Goal: Transaction & Acquisition: Book appointment/travel/reservation

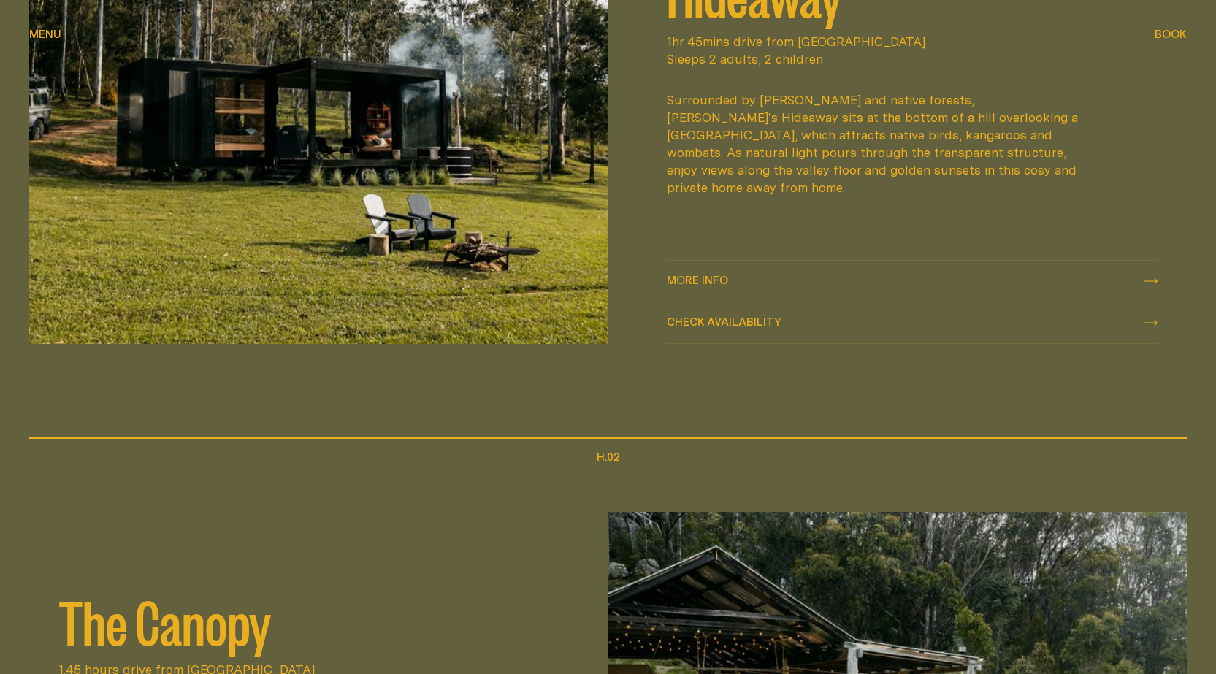
scroll to position [1241, 0]
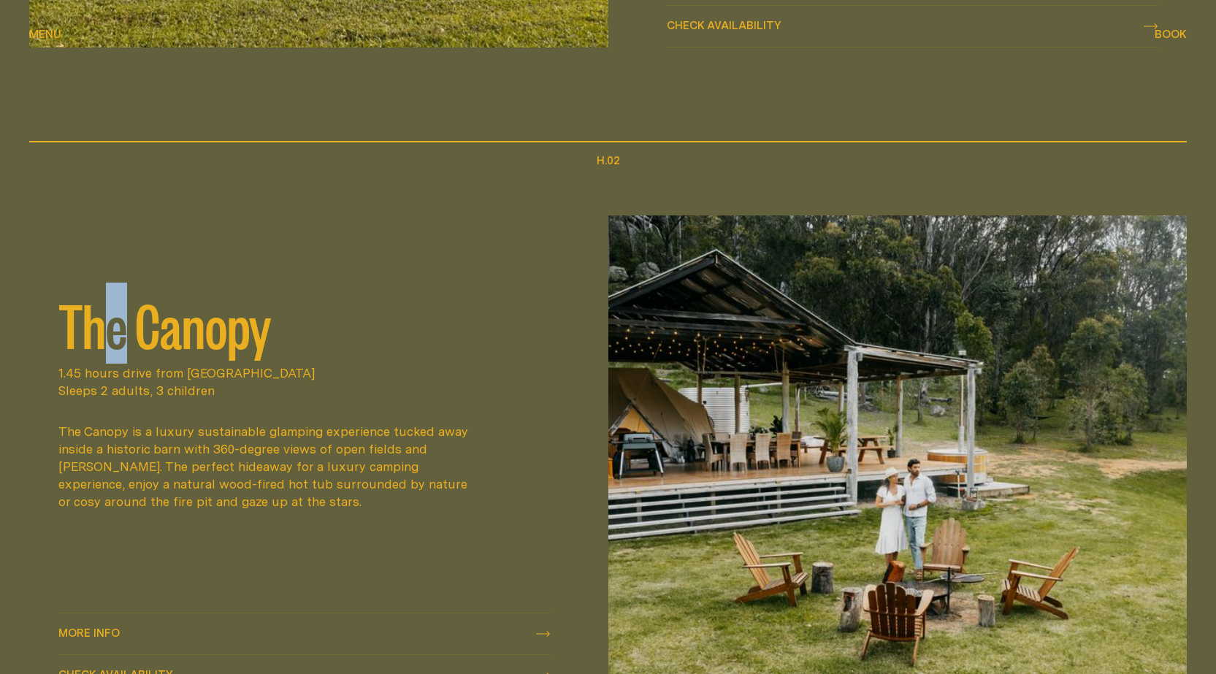
drag, startPoint x: 126, startPoint y: 331, endPoint x: 145, endPoint y: 331, distance: 18.3
click at [134, 331] on h2 "The Canopy" at bounding box center [303, 323] width 491 height 58
drag, startPoint x: 181, startPoint y: 331, endPoint x: 218, endPoint y: 331, distance: 37.2
click at [189, 331] on h2 "The Canopy" at bounding box center [303, 323] width 491 height 58
click at [226, 331] on h2 "The Canopy" at bounding box center [303, 323] width 491 height 58
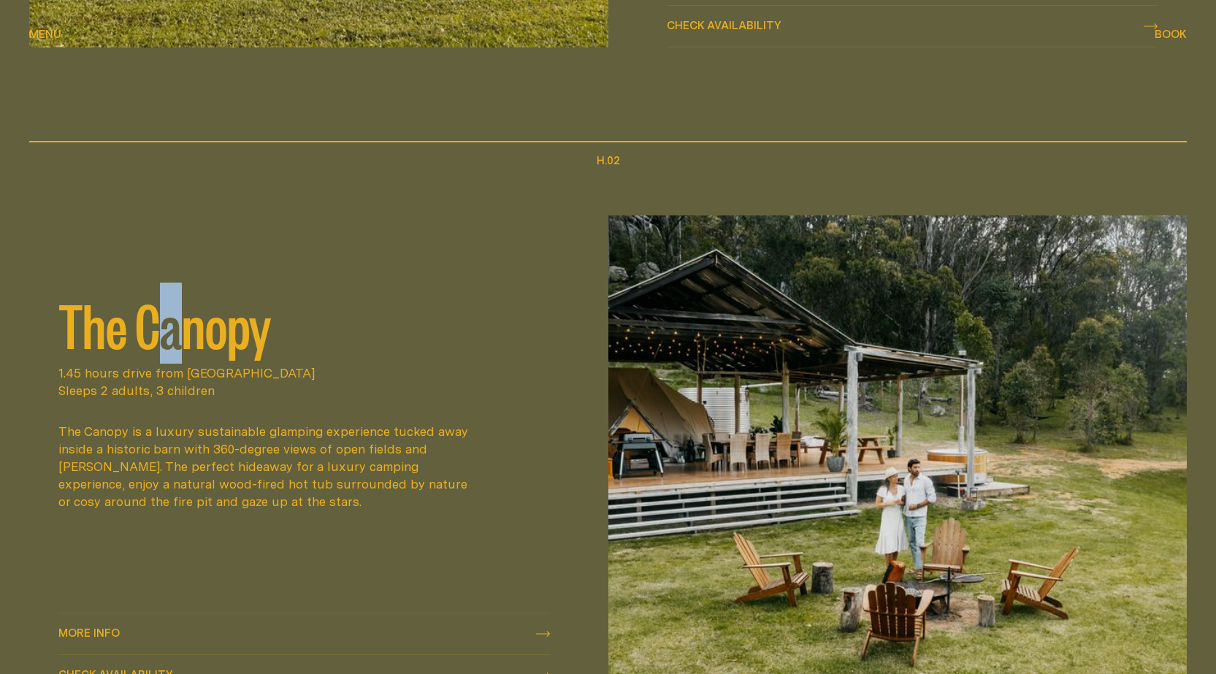
drag, startPoint x: 175, startPoint y: 339, endPoint x: 200, endPoint y: 337, distance: 25.6
click at [191, 338] on h2 "The Canopy" at bounding box center [303, 323] width 491 height 58
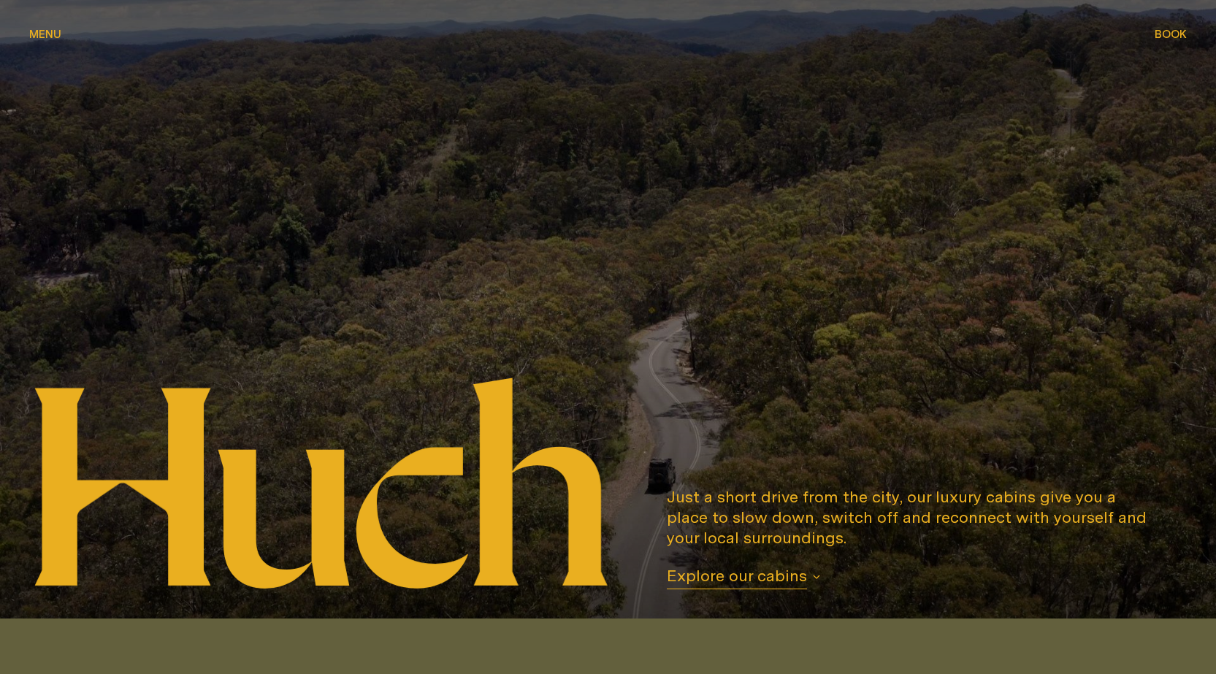
scroll to position [0, 0]
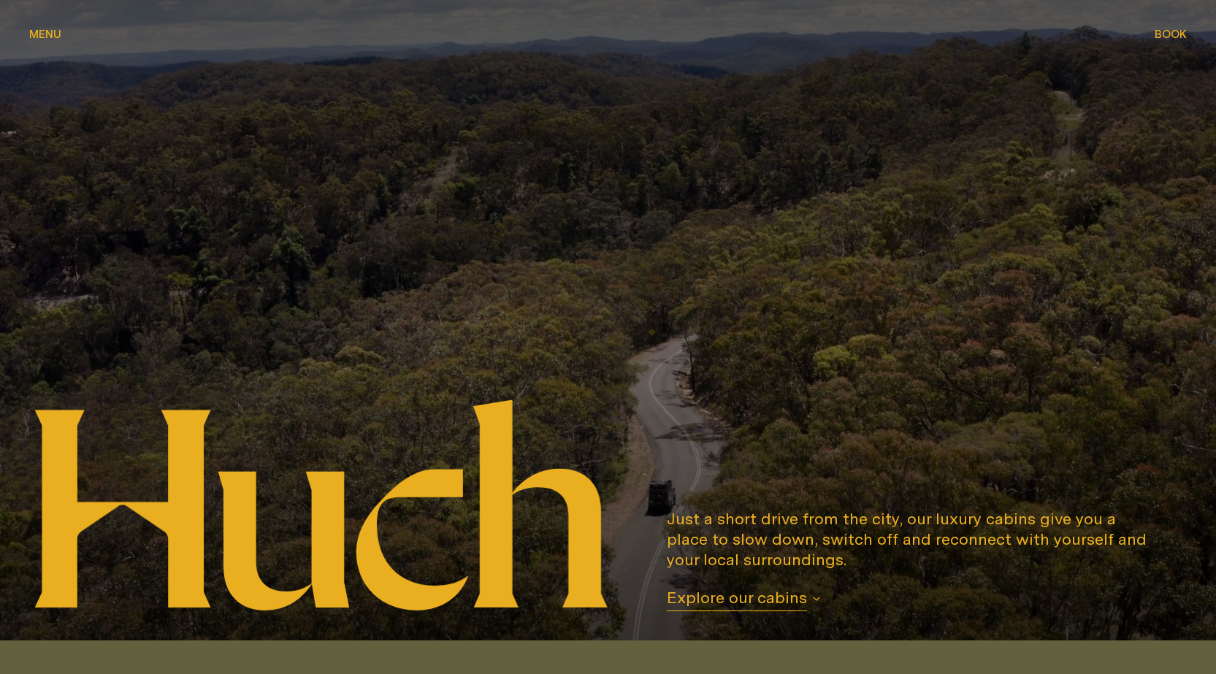
click at [1162, 35] on span "Book" at bounding box center [1170, 33] width 32 height 11
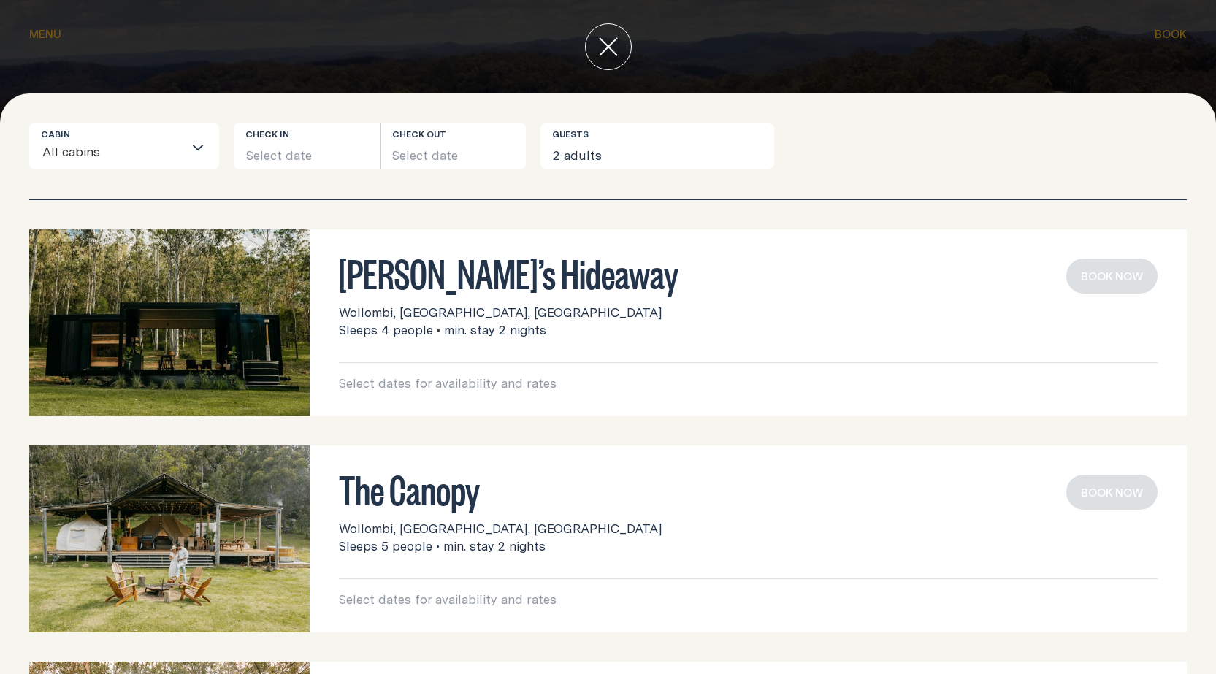
click at [193, 148] on icon "Search for option" at bounding box center [198, 148] width 12 height 12
click at [281, 154] on button "Select date" at bounding box center [307, 146] width 146 height 47
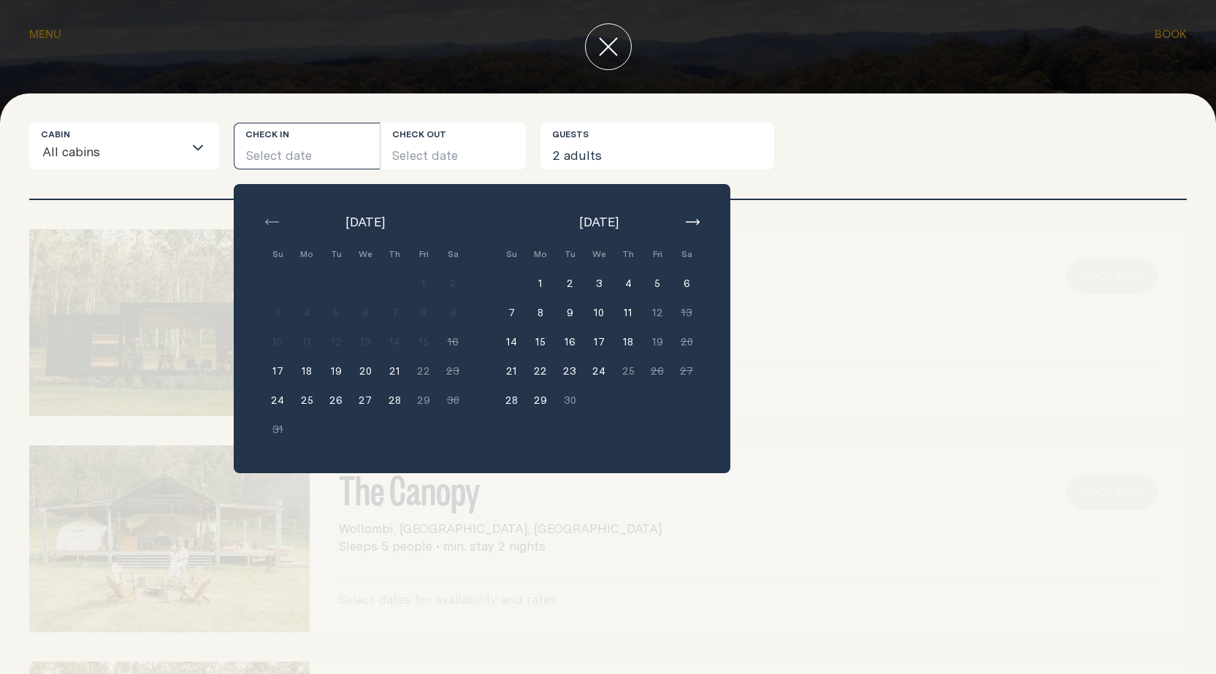
click at [390, 366] on button "21" at bounding box center [394, 370] width 29 height 29
click at [400, 364] on button "21" at bounding box center [394, 370] width 29 height 29
click at [397, 378] on button "21" at bounding box center [394, 370] width 29 height 29
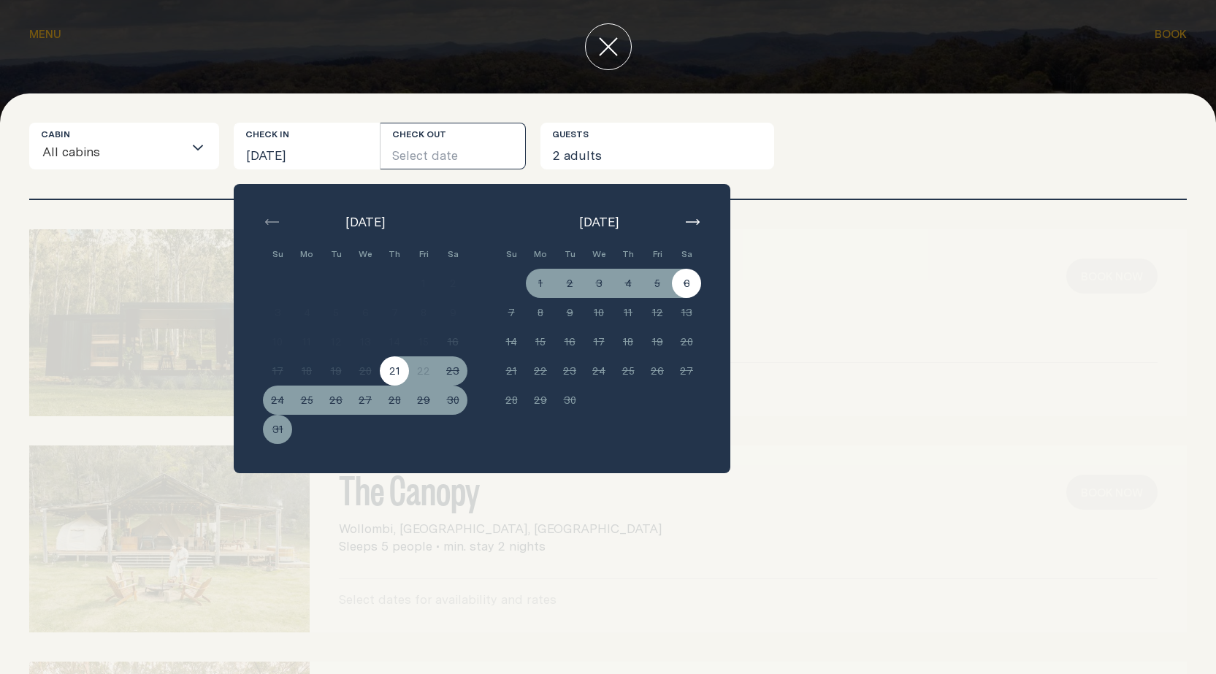
click at [768, 255] on div "[PERSON_NAME]’s Hideaway Wollombi, [GEOGRAPHIC_DATA], [GEOGRAPHIC_DATA] Sleeps …" at bounding box center [607, 322] width 1157 height 187
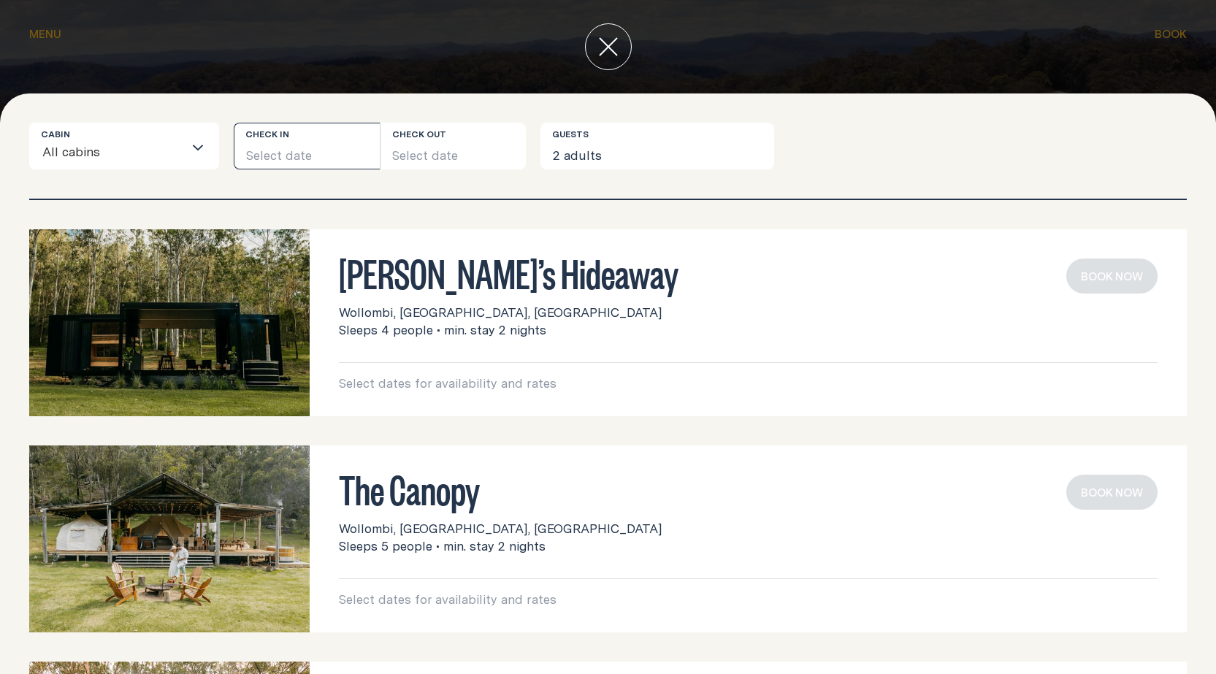
click at [321, 151] on button "Select date" at bounding box center [307, 146] width 146 height 47
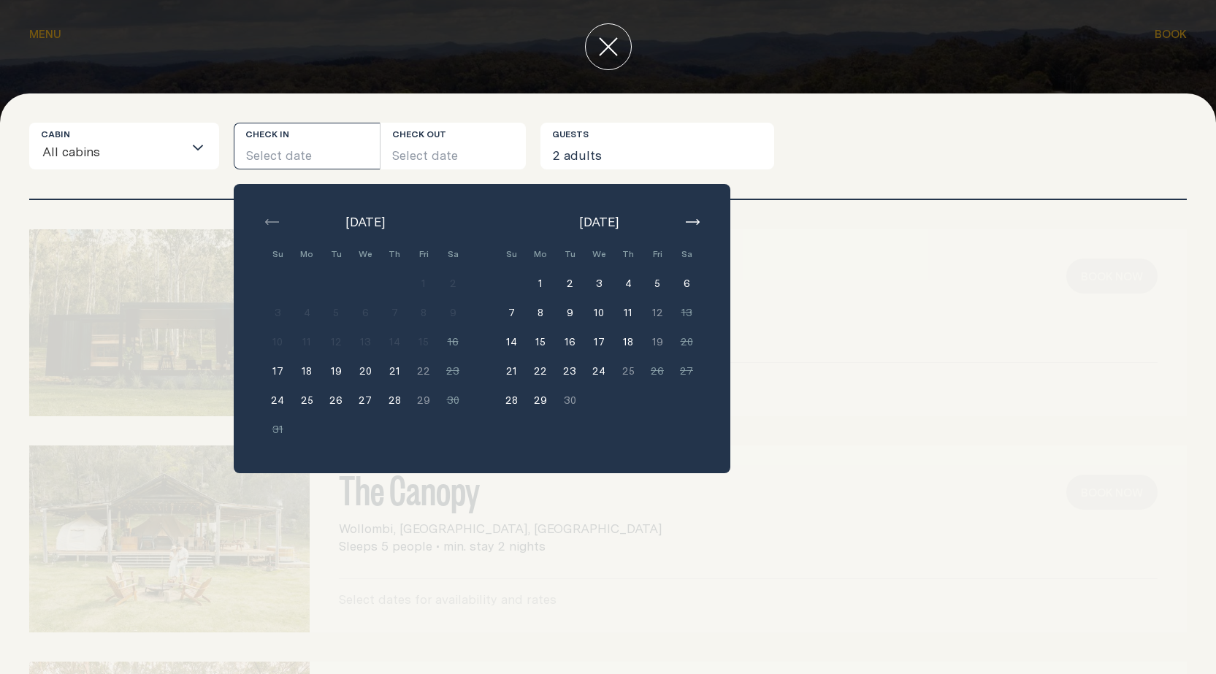
click at [396, 371] on button "21" at bounding box center [394, 370] width 29 height 29
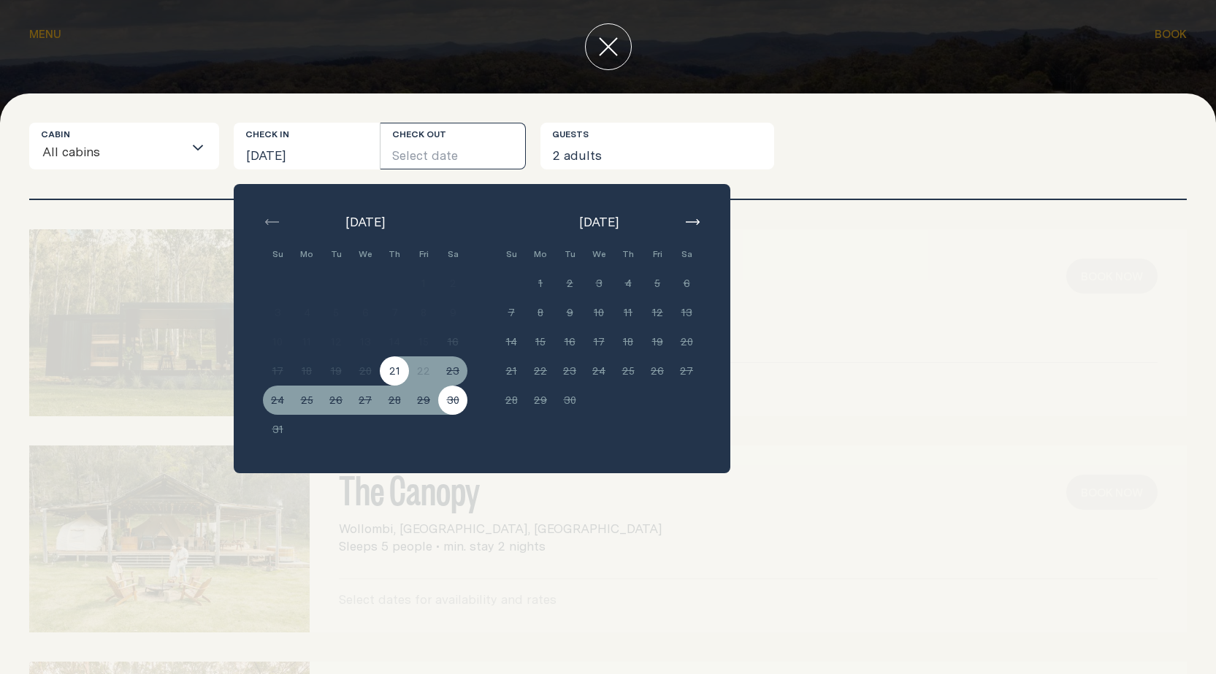
click at [483, 355] on div "[DATE] Su Mo Tu We Th Fri Sa Min. 2 nights 1 Min. 2 nights 2 Min. 2 nights 3 Mi…" at bounding box center [482, 328] width 497 height 289
click at [406, 380] on button "21" at bounding box center [394, 370] width 29 height 29
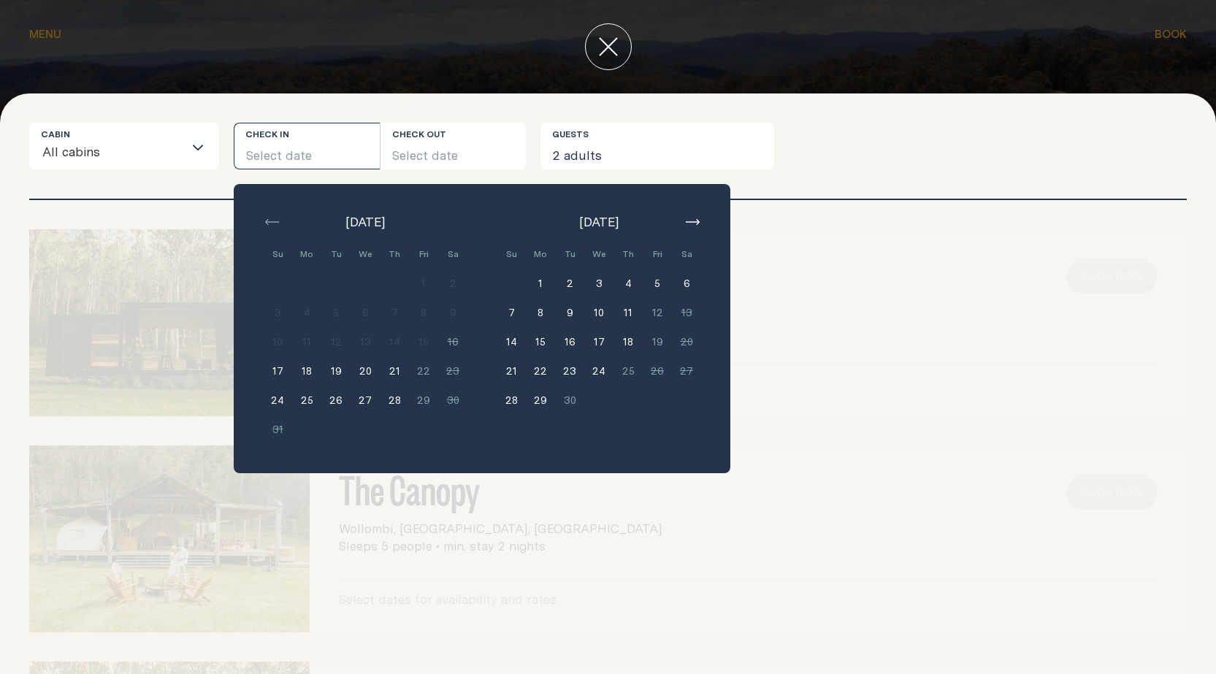
click at [405, 379] on button "21" at bounding box center [394, 370] width 29 height 29
click at [367, 395] on button "27" at bounding box center [364, 400] width 29 height 29
click at [417, 406] on button "29" at bounding box center [423, 400] width 29 height 29
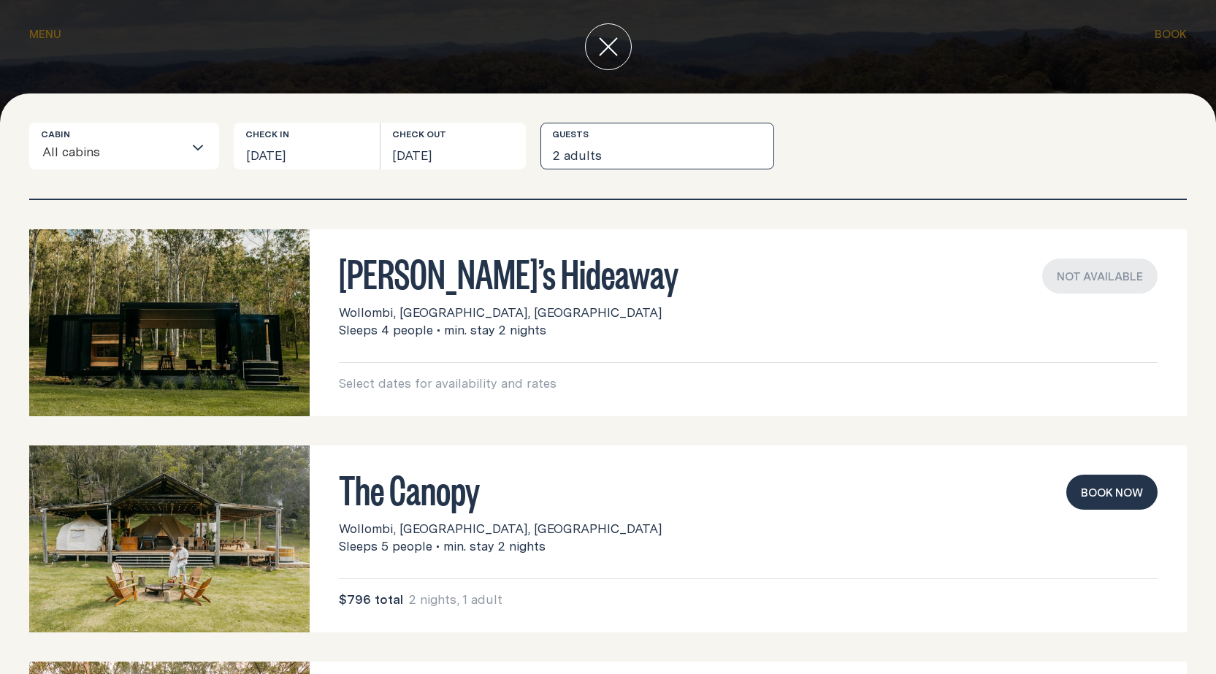
click at [593, 162] on button "2 adults" at bounding box center [657, 146] width 234 height 47
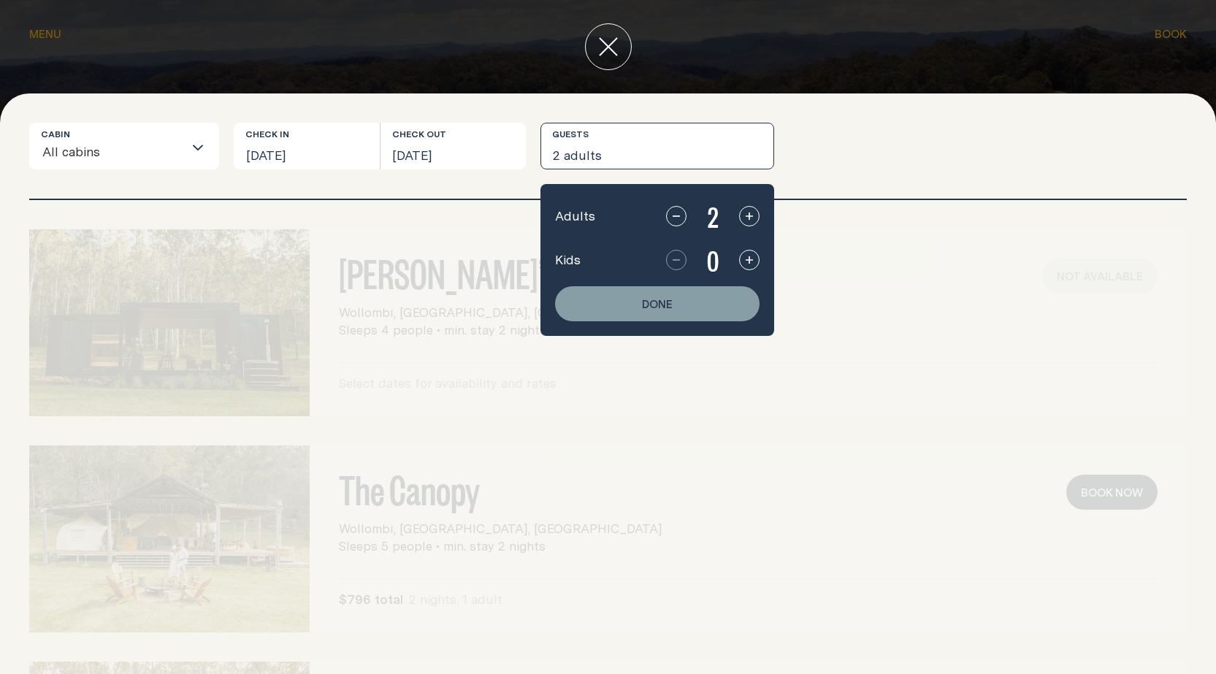
click at [681, 221] on icon "button" at bounding box center [676, 216] width 12 height 12
click at [667, 221] on div "1" at bounding box center [712, 216] width 93 height 35
click at [742, 220] on button "button" at bounding box center [749, 216] width 20 height 20
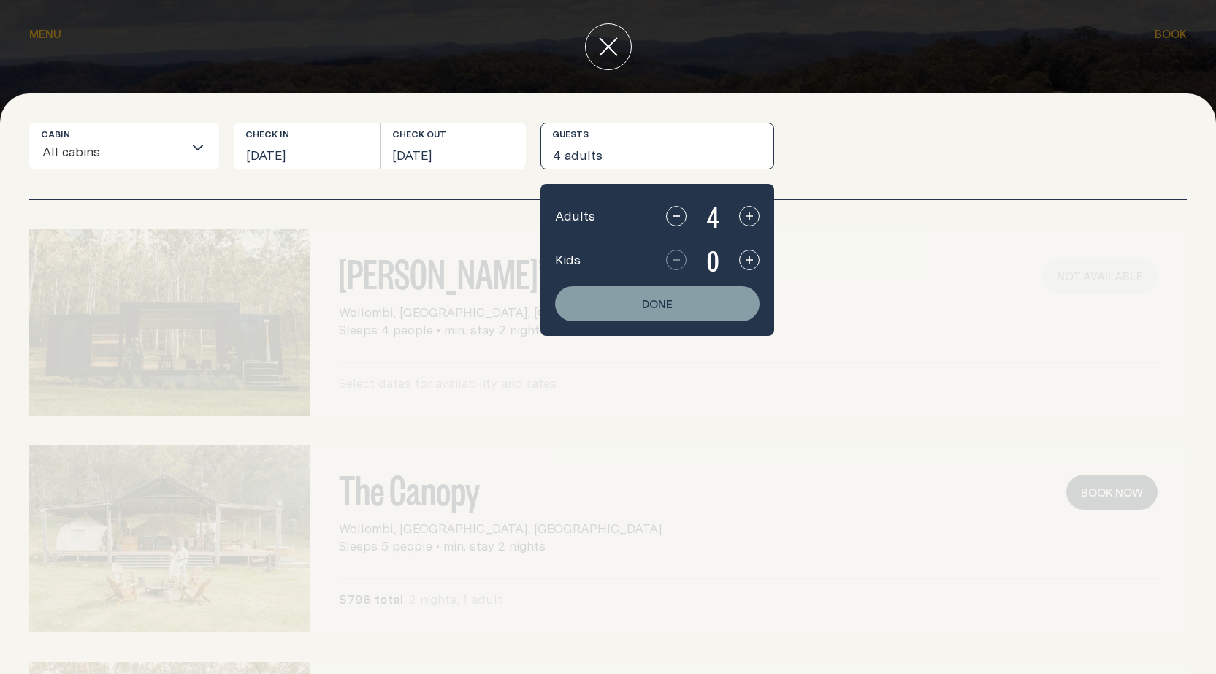
click at [741, 220] on button "button" at bounding box center [749, 216] width 20 height 20
click at [741, 219] on button "button" at bounding box center [749, 216] width 20 height 20
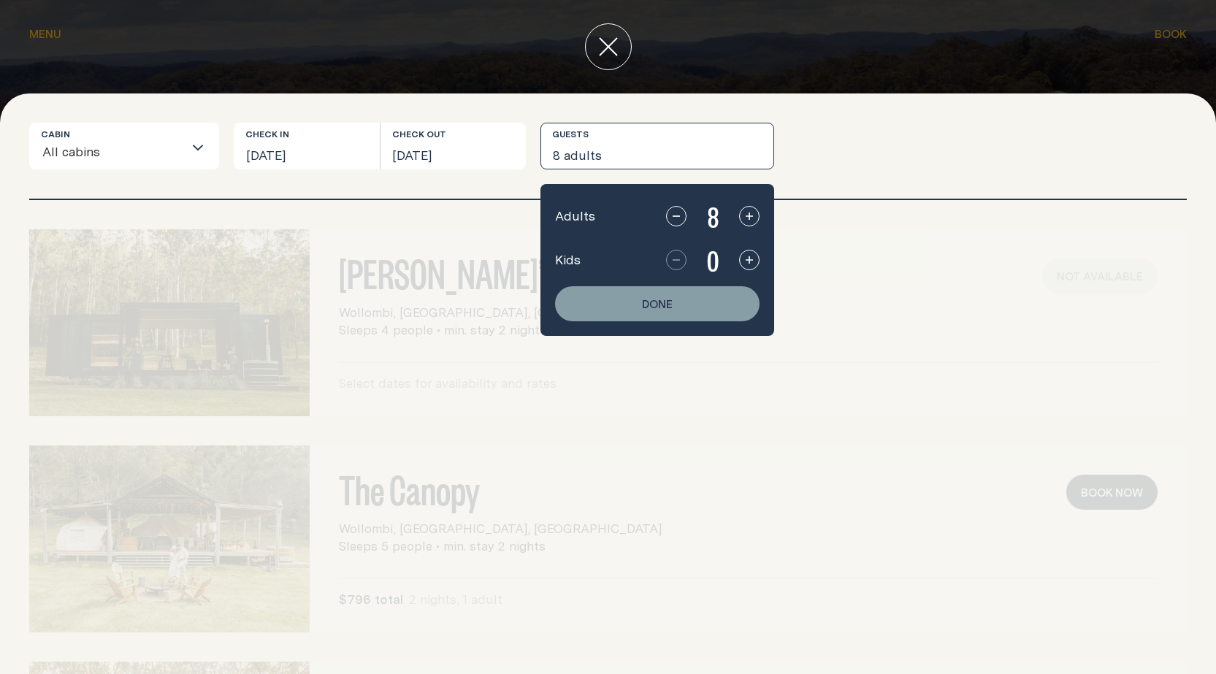
click at [741, 219] on button "button" at bounding box center [749, 216] width 20 height 20
click at [741, 218] on button "button" at bounding box center [749, 216] width 20 height 20
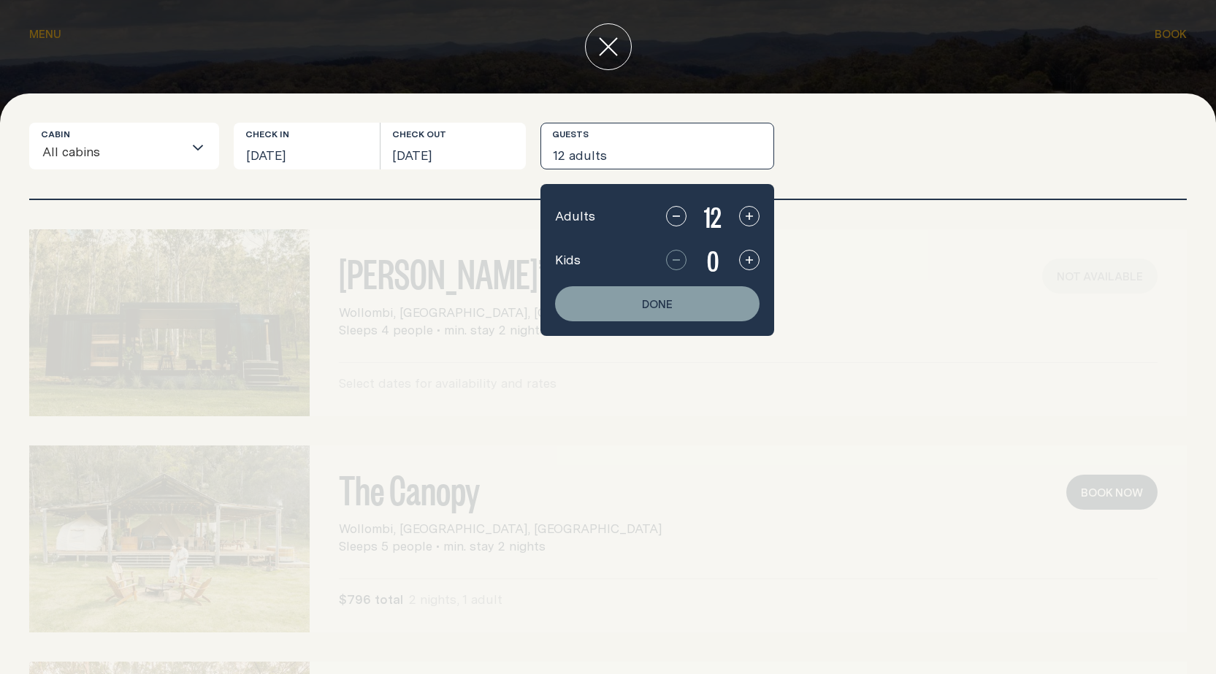
click at [741, 218] on button "button" at bounding box center [749, 216] width 20 height 20
click at [743, 218] on icon "button" at bounding box center [749, 216] width 12 height 12
click at [745, 215] on icon "button" at bounding box center [749, 216] width 12 height 12
click at [746, 215] on icon "button" at bounding box center [749, 216] width 12 height 12
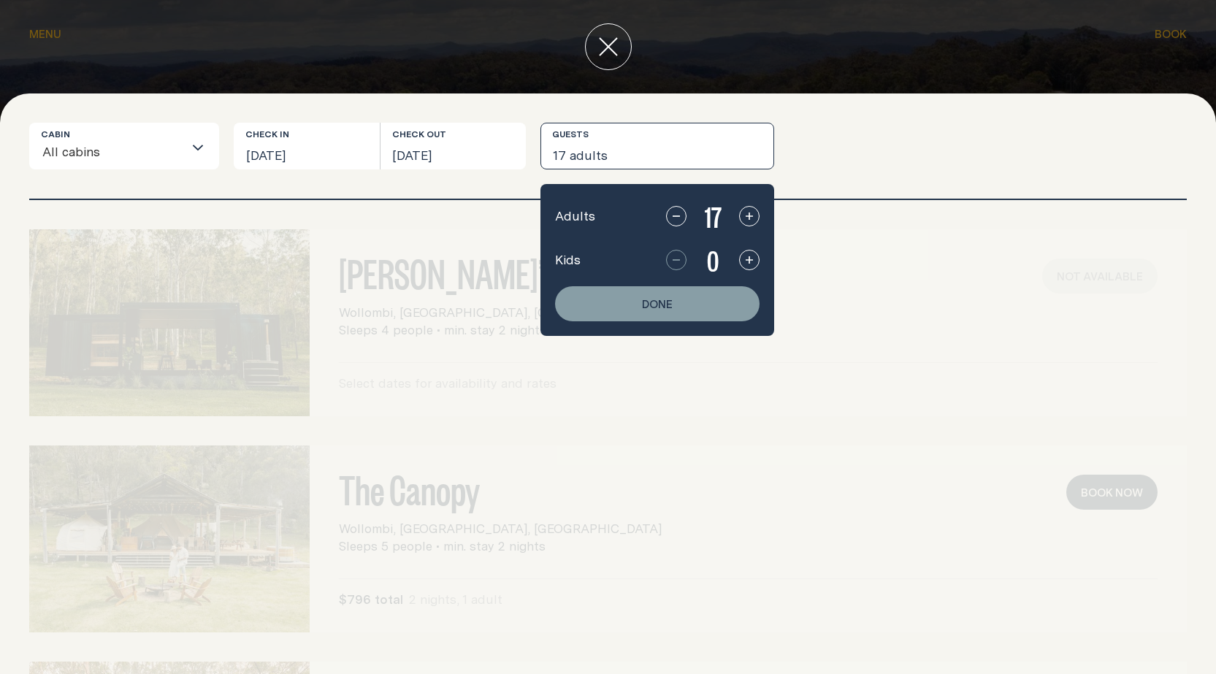
click at [746, 215] on icon "button" at bounding box center [749, 216] width 12 height 12
click at [748, 254] on icon "button" at bounding box center [749, 260] width 12 height 12
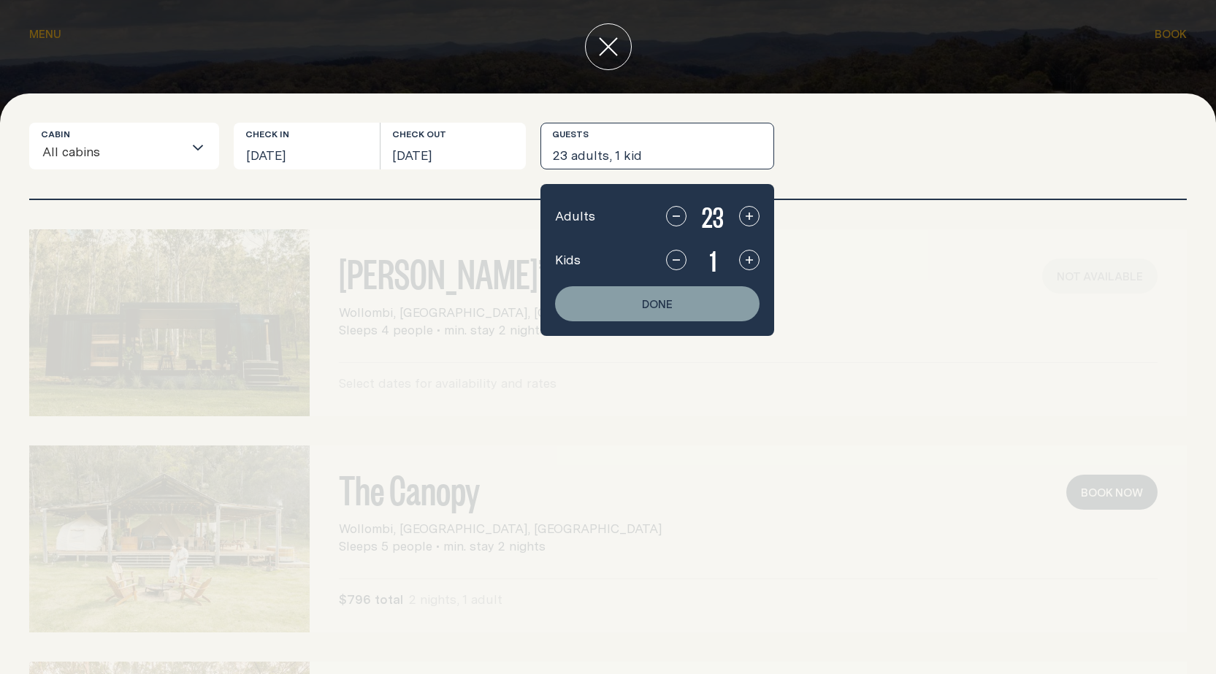
click at [748, 253] on button "button" at bounding box center [749, 260] width 20 height 20
click at [747, 253] on button "button" at bounding box center [749, 260] width 20 height 20
click at [747, 252] on button "button" at bounding box center [749, 260] width 20 height 20
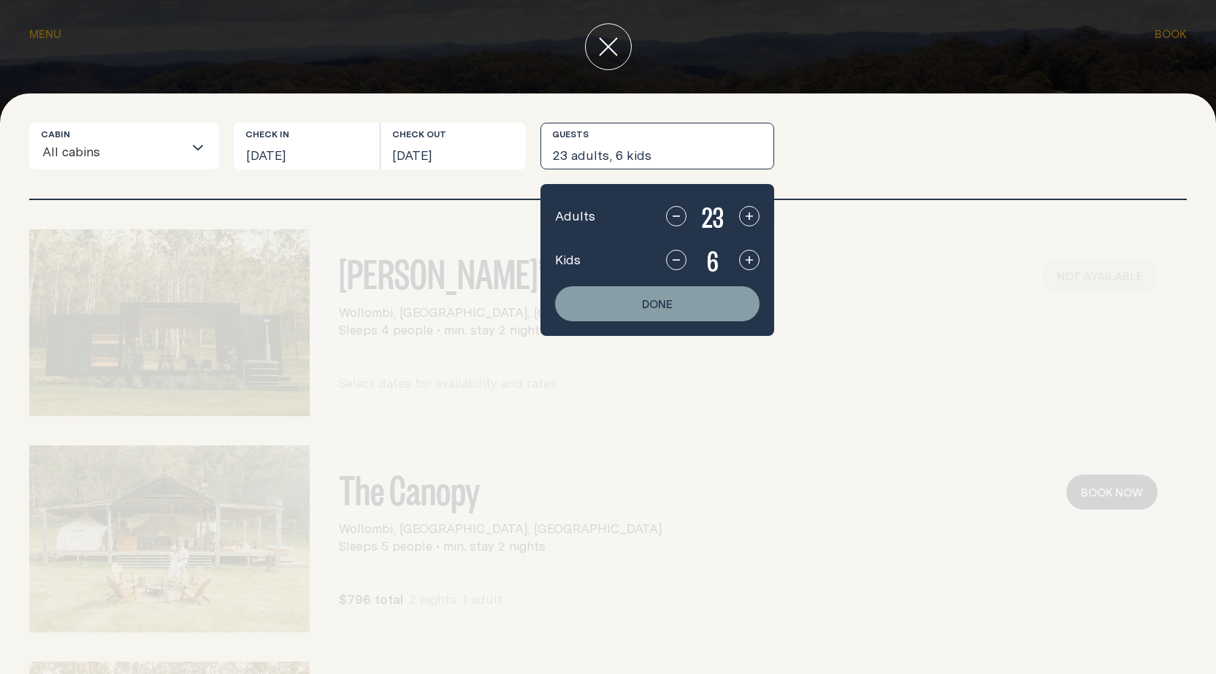
click at [748, 252] on button "button" at bounding box center [749, 260] width 20 height 20
click at [750, 252] on button "button" at bounding box center [749, 260] width 20 height 20
click at [751, 253] on button "button" at bounding box center [749, 260] width 20 height 20
click at [755, 253] on button "button" at bounding box center [749, 260] width 20 height 20
click at [756, 253] on button "button" at bounding box center [749, 260] width 20 height 20
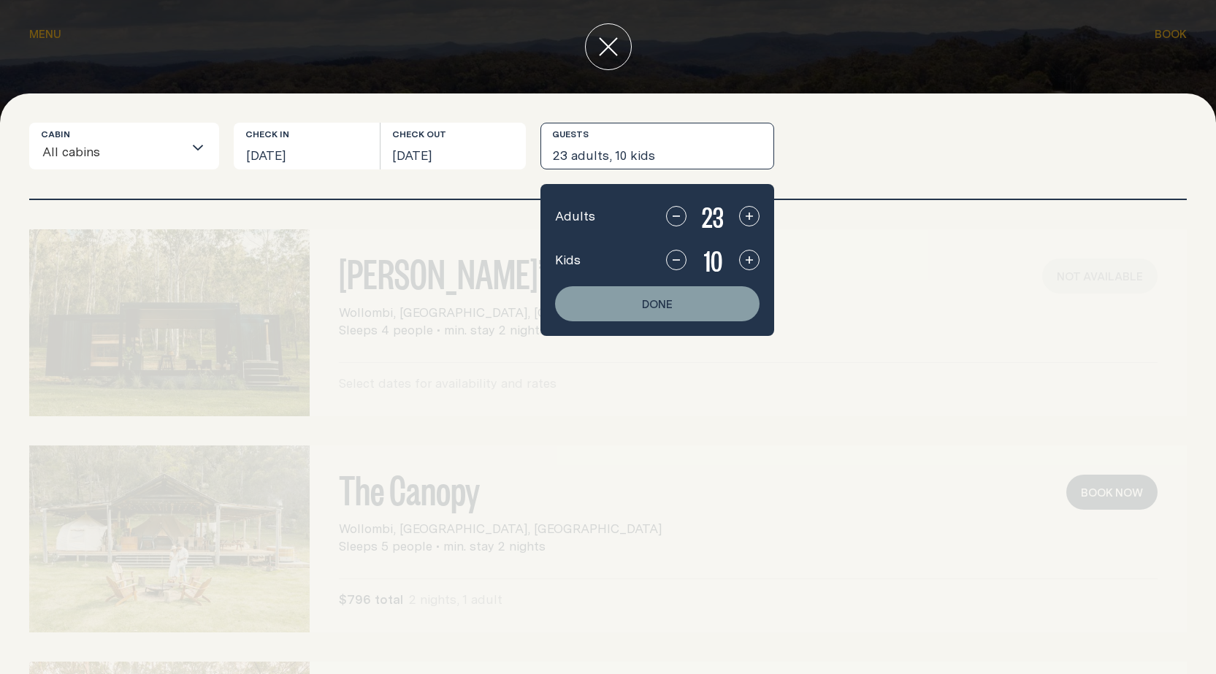
click at [757, 252] on div "10" at bounding box center [712, 259] width 93 height 35
click at [702, 299] on button "Done" at bounding box center [657, 303] width 204 height 35
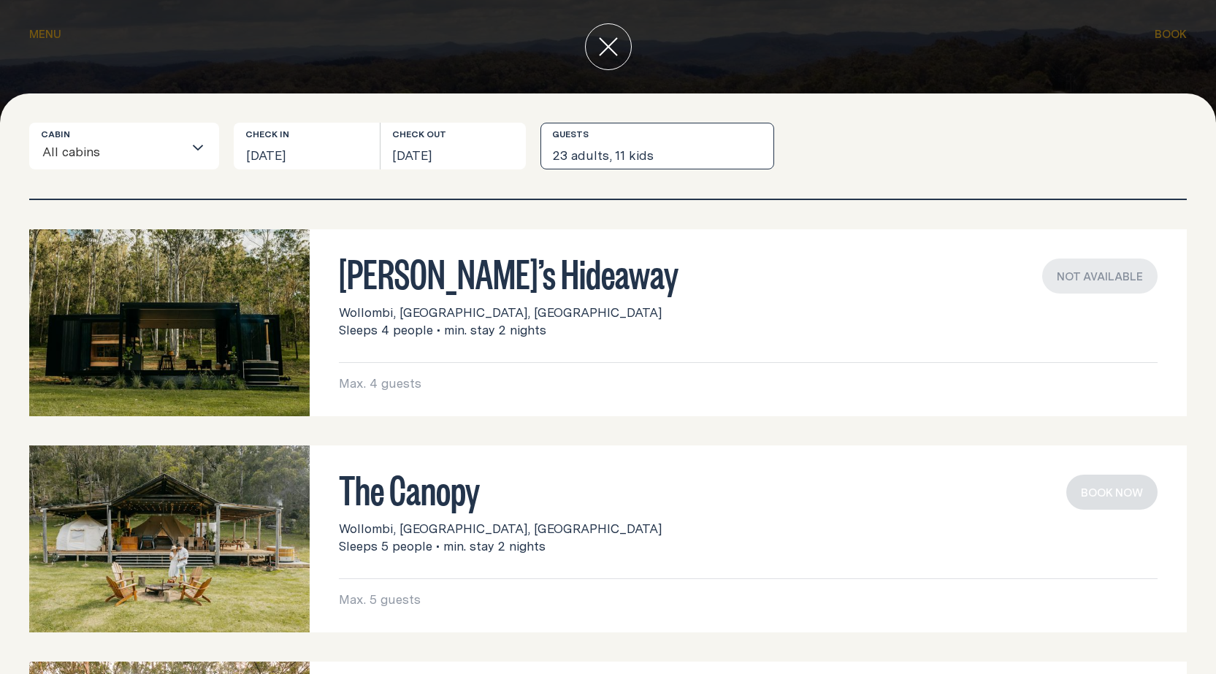
click at [619, 144] on button "23 adults, 11 kids" at bounding box center [657, 146] width 234 height 47
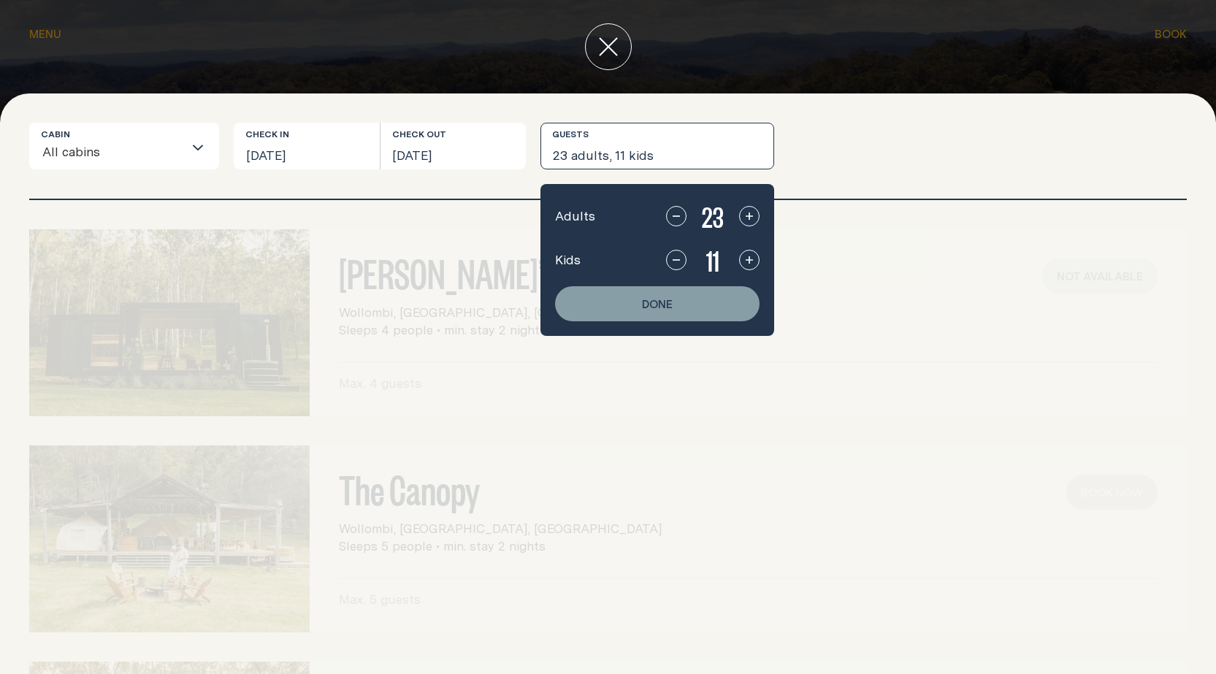
click at [671, 217] on icon "button" at bounding box center [676, 216] width 12 height 12
click at [672, 217] on icon "button" at bounding box center [676, 216] width 12 height 12
click at [673, 217] on icon "button" at bounding box center [676, 216] width 12 height 12
click at [675, 214] on icon "button" at bounding box center [676, 216] width 12 height 12
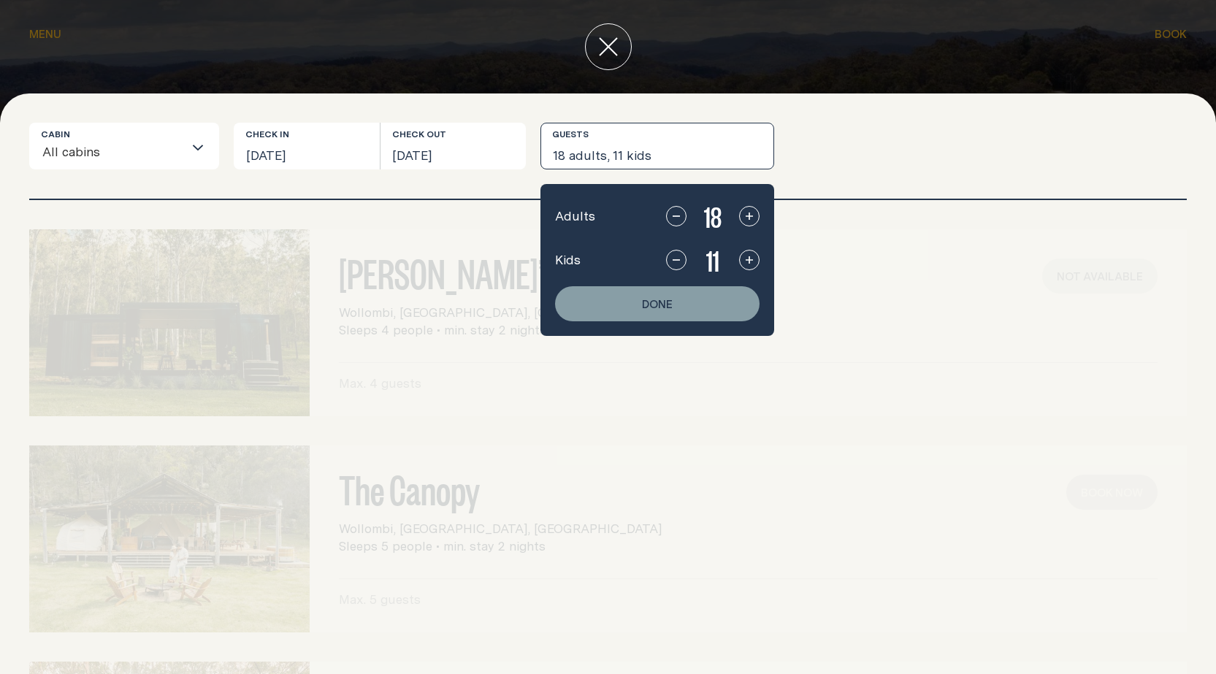
click at [675, 214] on icon "button" at bounding box center [676, 216] width 12 height 12
click at [676, 214] on icon "button" at bounding box center [676, 216] width 12 height 12
click at [678, 213] on icon "button" at bounding box center [676, 216] width 12 height 12
click at [678, 212] on icon "button" at bounding box center [676, 216] width 12 height 12
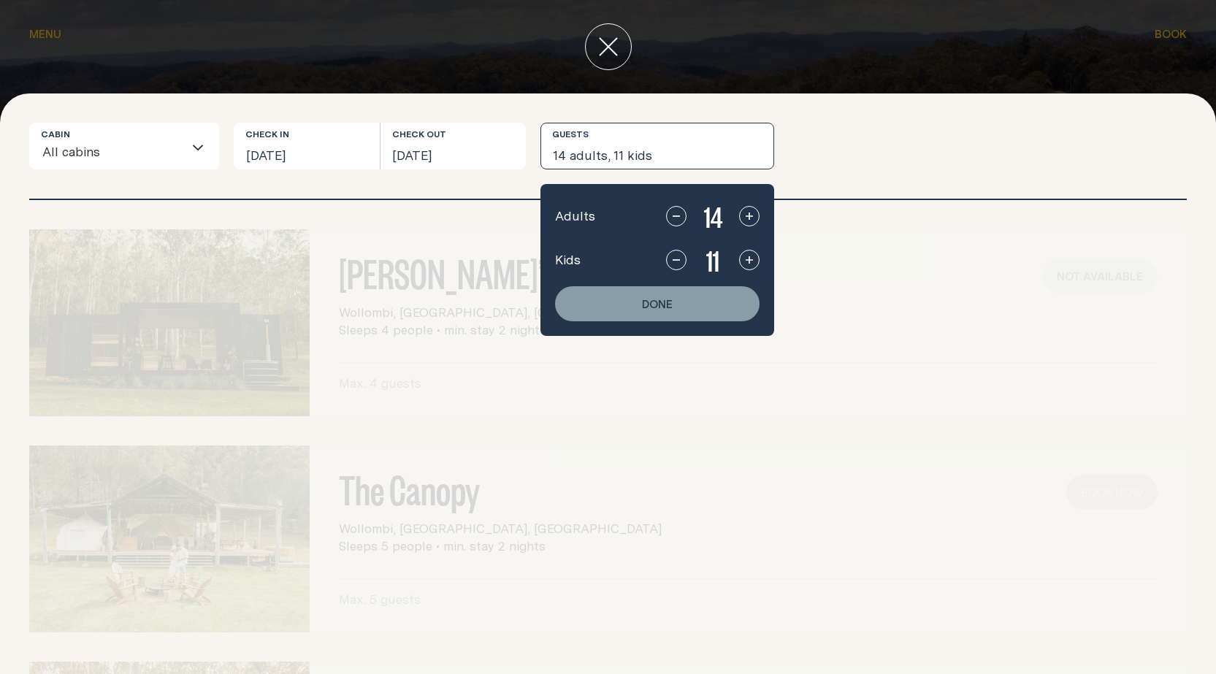
click at [678, 212] on icon "button" at bounding box center [676, 216] width 12 height 12
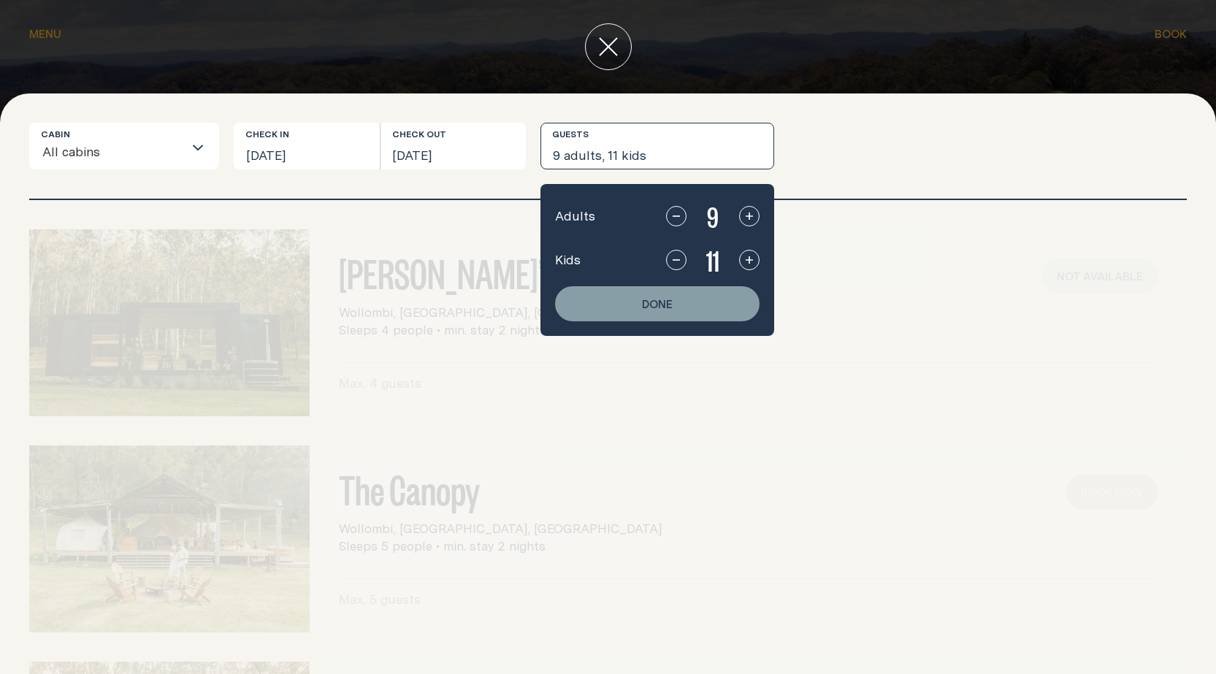
click at [678, 212] on icon "button" at bounding box center [676, 216] width 12 height 12
click at [678, 214] on icon "button" at bounding box center [676, 216] width 12 height 12
click at [687, 264] on div "11" at bounding box center [712, 259] width 93 height 35
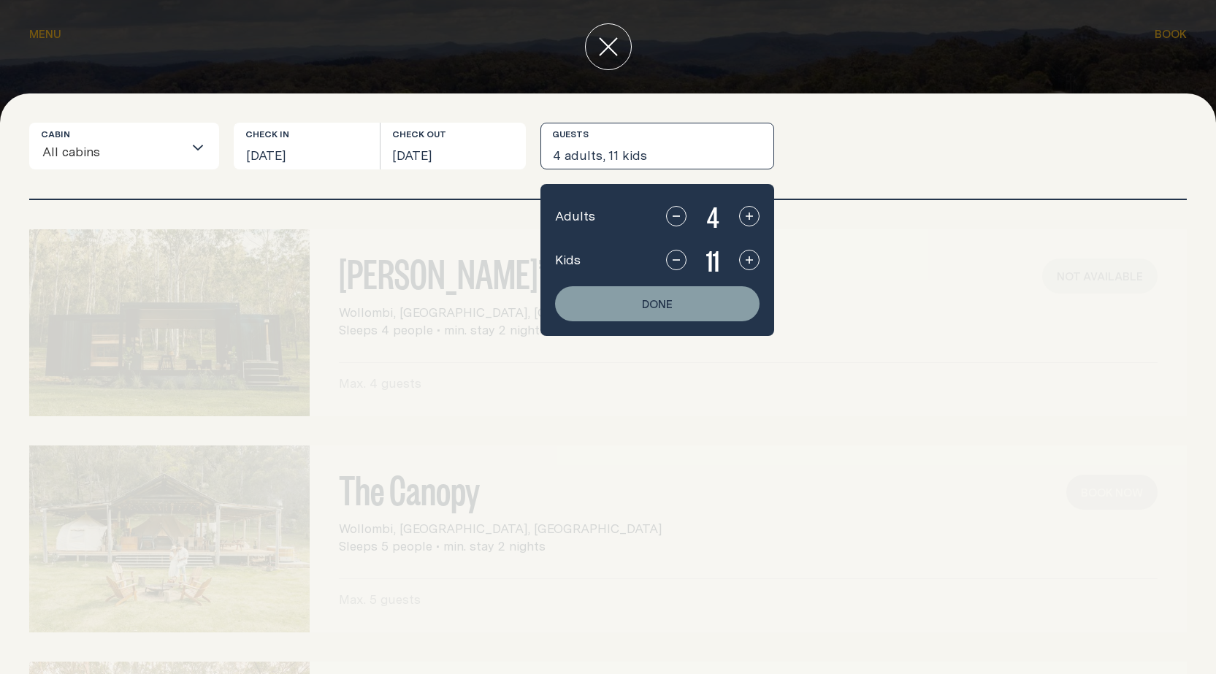
click at [686, 263] on div "11" at bounding box center [712, 259] width 93 height 35
click at [678, 264] on icon "button" at bounding box center [676, 260] width 12 height 12
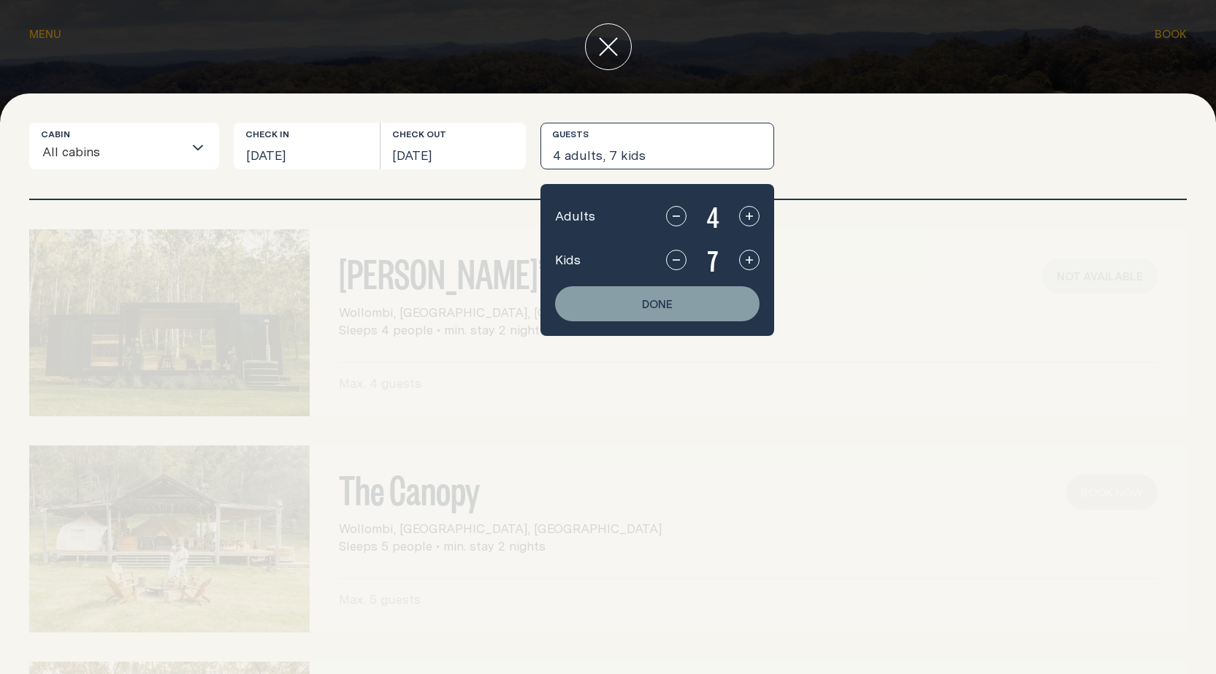
click at [678, 264] on icon "button" at bounding box center [676, 260] width 12 height 12
click at [688, 312] on button "Done" at bounding box center [657, 303] width 204 height 35
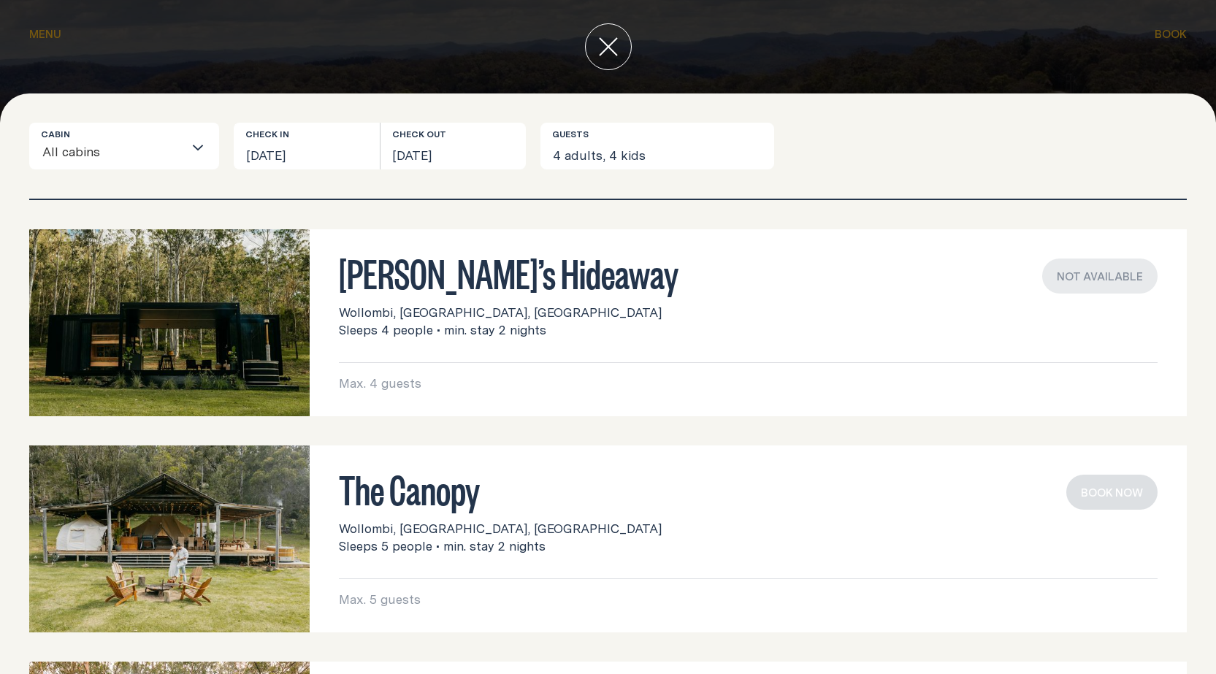
drag, startPoint x: 625, startPoint y: 175, endPoint x: 623, endPoint y: 167, distance: 8.3
click at [624, 174] on div "Cabin All cabins Loading... Check in [DATE] Check out [DATE] Guests 4 adults, 4…" at bounding box center [607, 161] width 1157 height 76
click at [623, 163] on button "4 adults, 4 kids" at bounding box center [657, 146] width 234 height 47
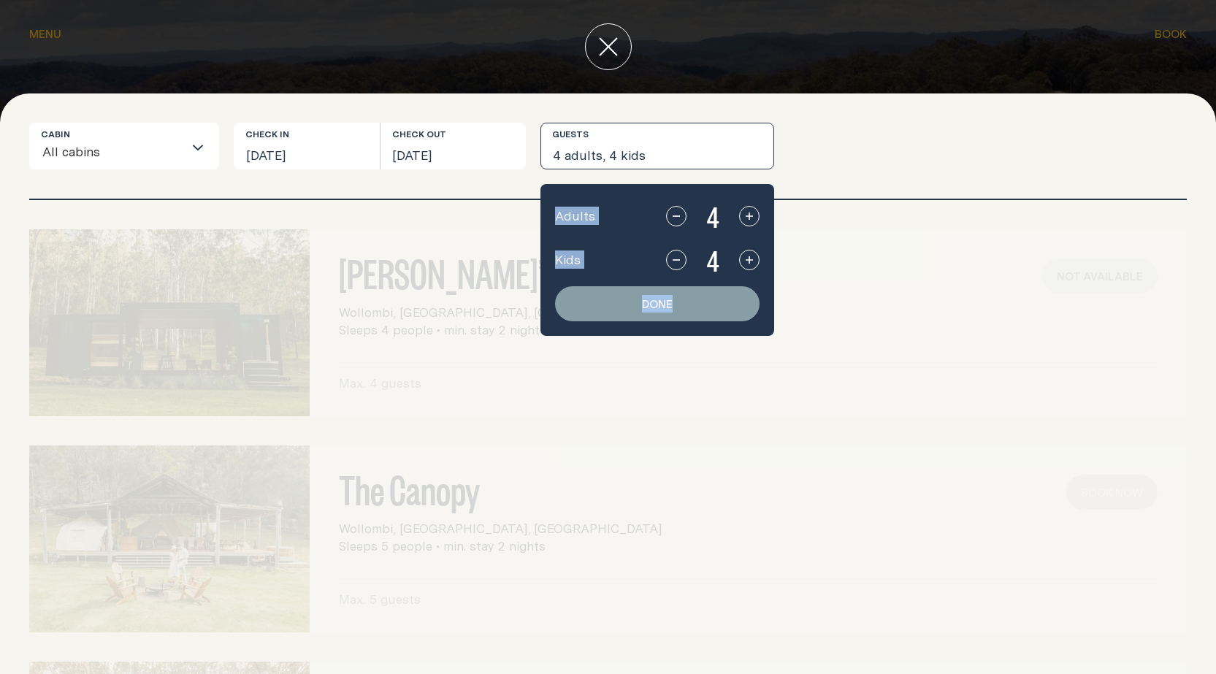
click at [665, 261] on div "Kids 4" at bounding box center [657, 259] width 204 height 35
click at [679, 263] on icon "button" at bounding box center [676, 260] width 12 height 12
click at [687, 323] on div "Adults 4 Kids 2 Done" at bounding box center [657, 260] width 234 height 152
click at [689, 305] on button "Done" at bounding box center [657, 303] width 204 height 35
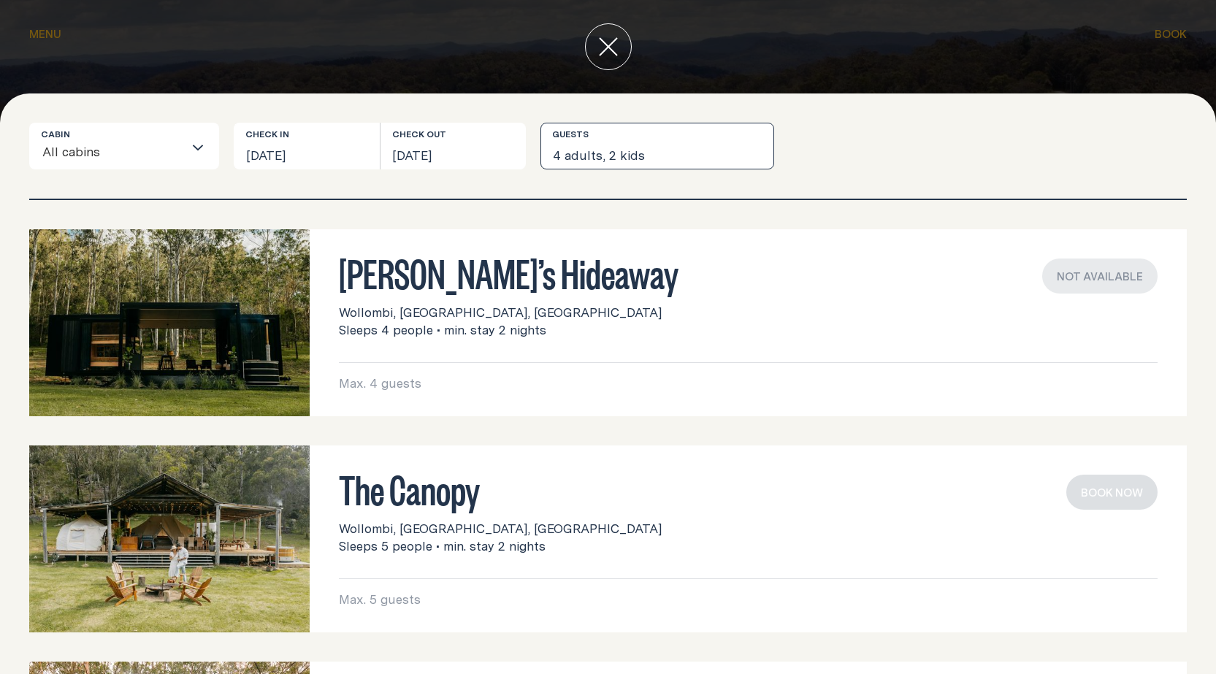
click at [620, 150] on button "4 adults, 2 kids" at bounding box center [657, 146] width 234 height 47
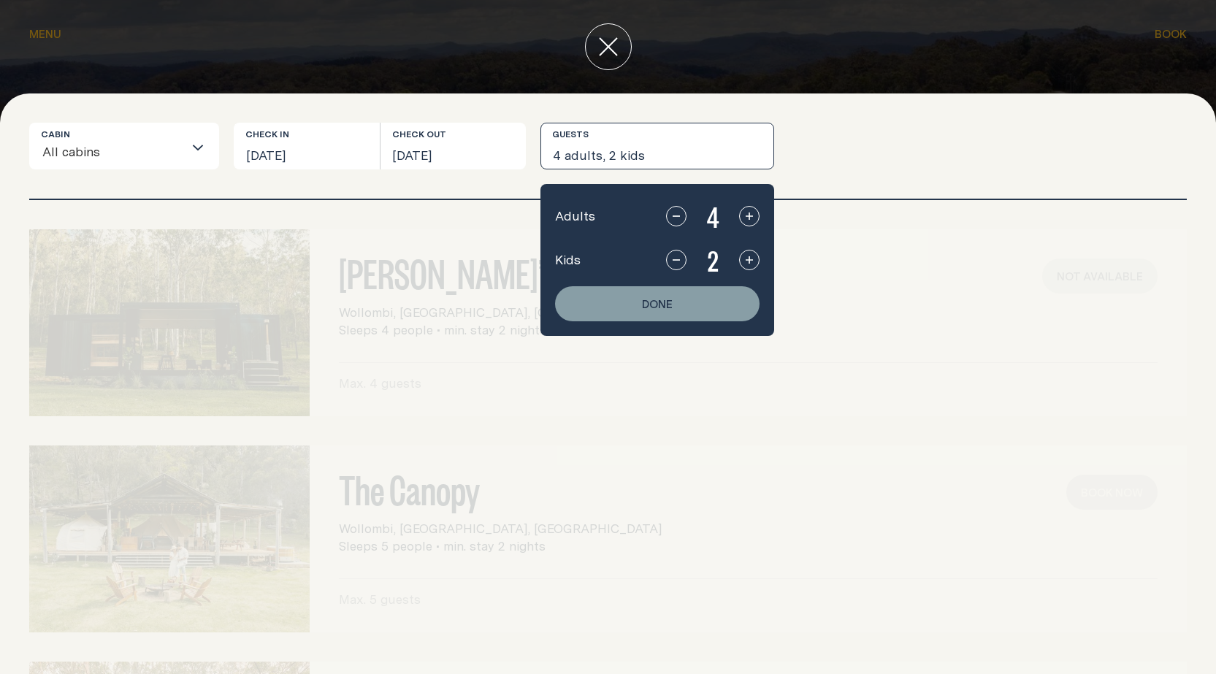
click at [685, 215] on button "button" at bounding box center [676, 216] width 20 height 20
click at [677, 216] on icon "button" at bounding box center [676, 215] width 7 height 1
click at [678, 258] on icon "button" at bounding box center [676, 260] width 12 height 12
click at [702, 304] on button "Done" at bounding box center [657, 303] width 204 height 35
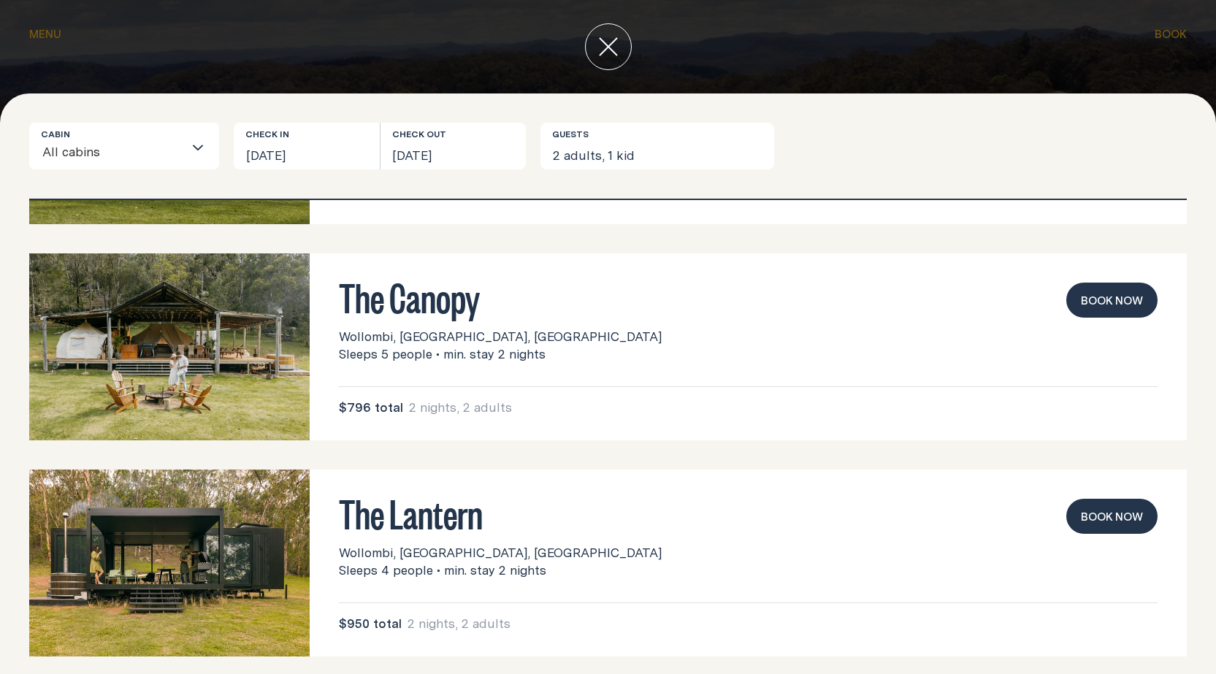
scroll to position [204, 0]
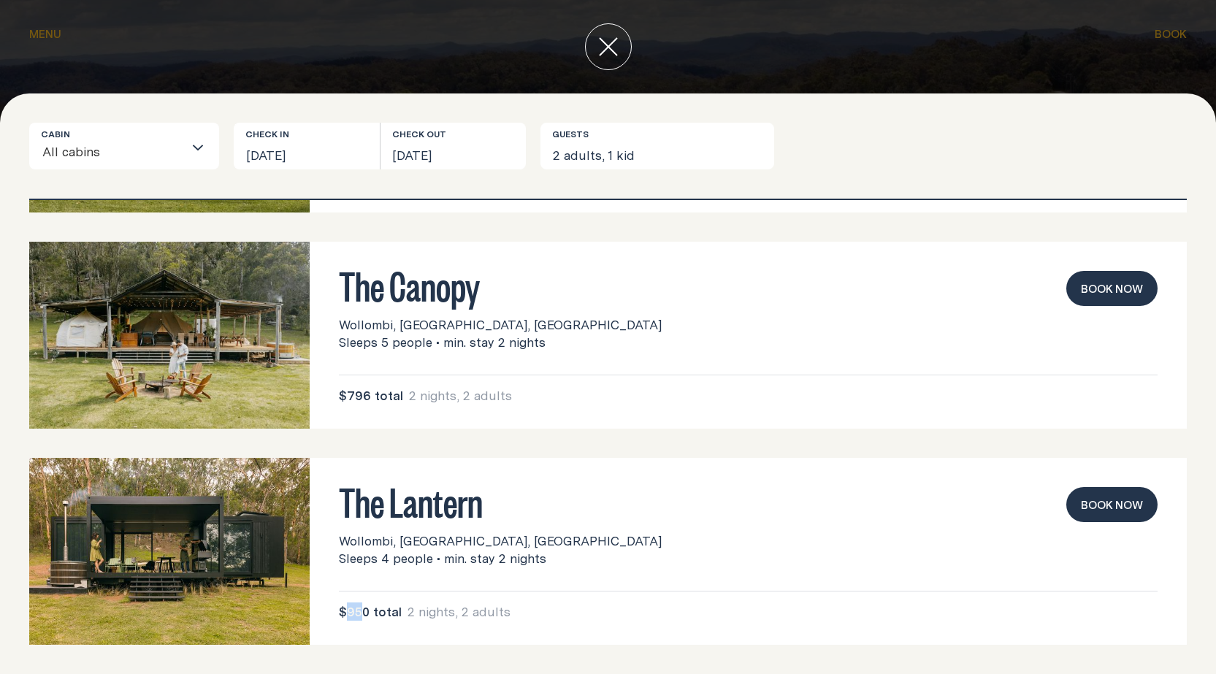
drag, startPoint x: 346, startPoint y: 614, endPoint x: 373, endPoint y: 614, distance: 27.0
click at [369, 614] on span "$950 total" at bounding box center [370, 612] width 63 height 18
drag, startPoint x: 382, startPoint y: 614, endPoint x: 392, endPoint y: 614, distance: 10.2
click at [388, 614] on span "$950 total" at bounding box center [370, 612] width 63 height 18
drag, startPoint x: 416, startPoint y: 616, endPoint x: 429, endPoint y: 616, distance: 13.2
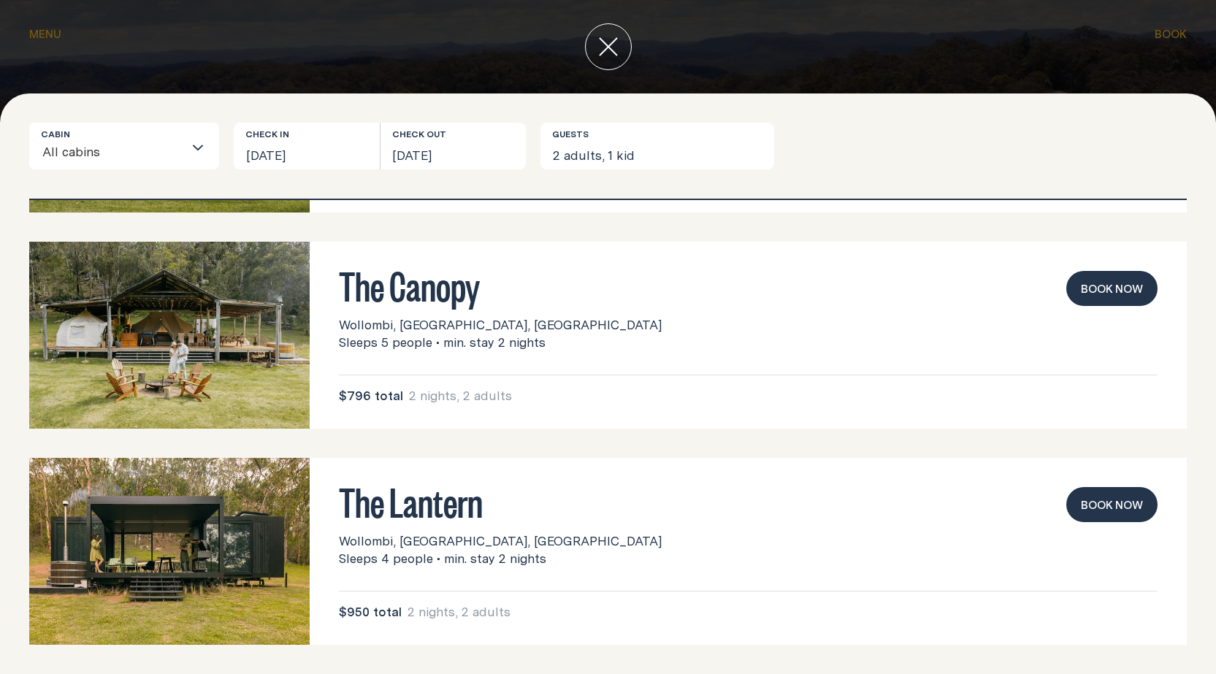
click at [427, 616] on span "2 nights, 2 adults" at bounding box center [458, 612] width 103 height 18
drag, startPoint x: 461, startPoint y: 613, endPoint x: 474, endPoint y: 619, distance: 14.7
click at [466, 613] on span "2 nights, 2 adults" at bounding box center [458, 612] width 103 height 18
click at [481, 624] on div "The Lantern Wollombi, [GEOGRAPHIC_DATA], [GEOGRAPHIC_DATA] Sleeps 4 people • mi…" at bounding box center [748, 551] width 877 height 187
click at [359, 613] on span "$950 total" at bounding box center [370, 612] width 63 height 18
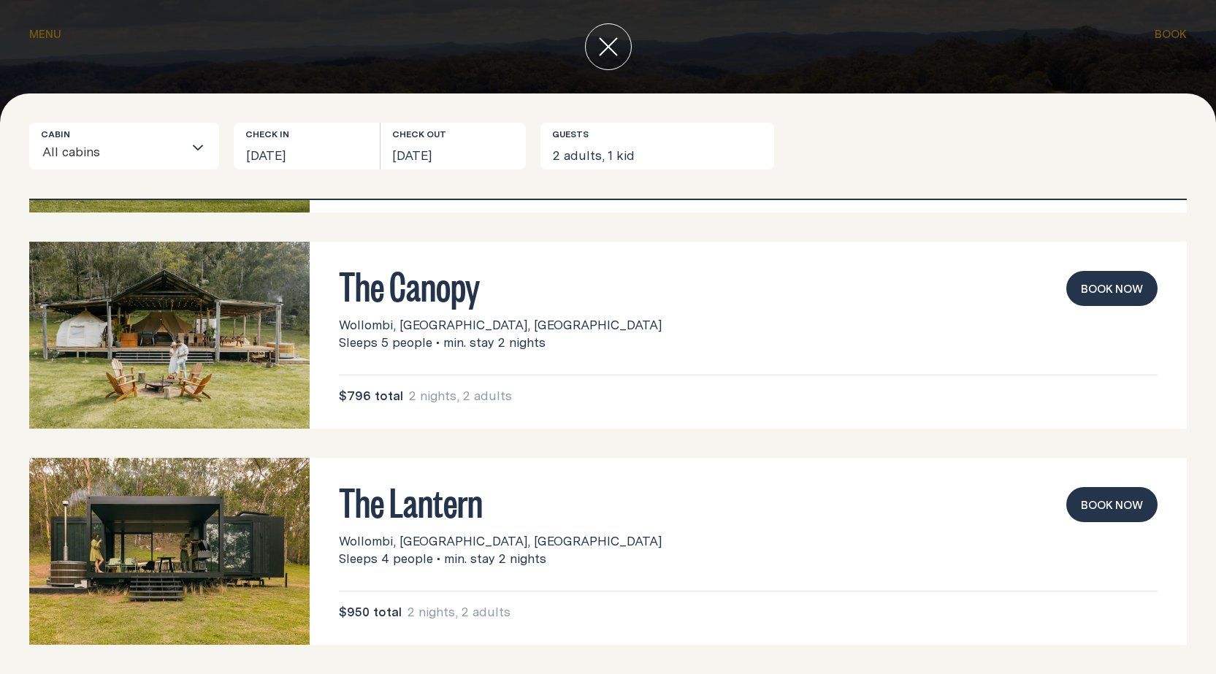
click at [379, 613] on span "$950 total" at bounding box center [370, 612] width 63 height 18
drag, startPoint x: 439, startPoint y: 618, endPoint x: 453, endPoint y: 617, distance: 14.0
click at [442, 618] on span "2 nights, 2 adults" at bounding box center [458, 612] width 103 height 18
drag, startPoint x: 468, startPoint y: 615, endPoint x: 502, endPoint y: 610, distance: 34.0
click at [486, 615] on span "2 nights, 2 adults" at bounding box center [458, 612] width 103 height 18
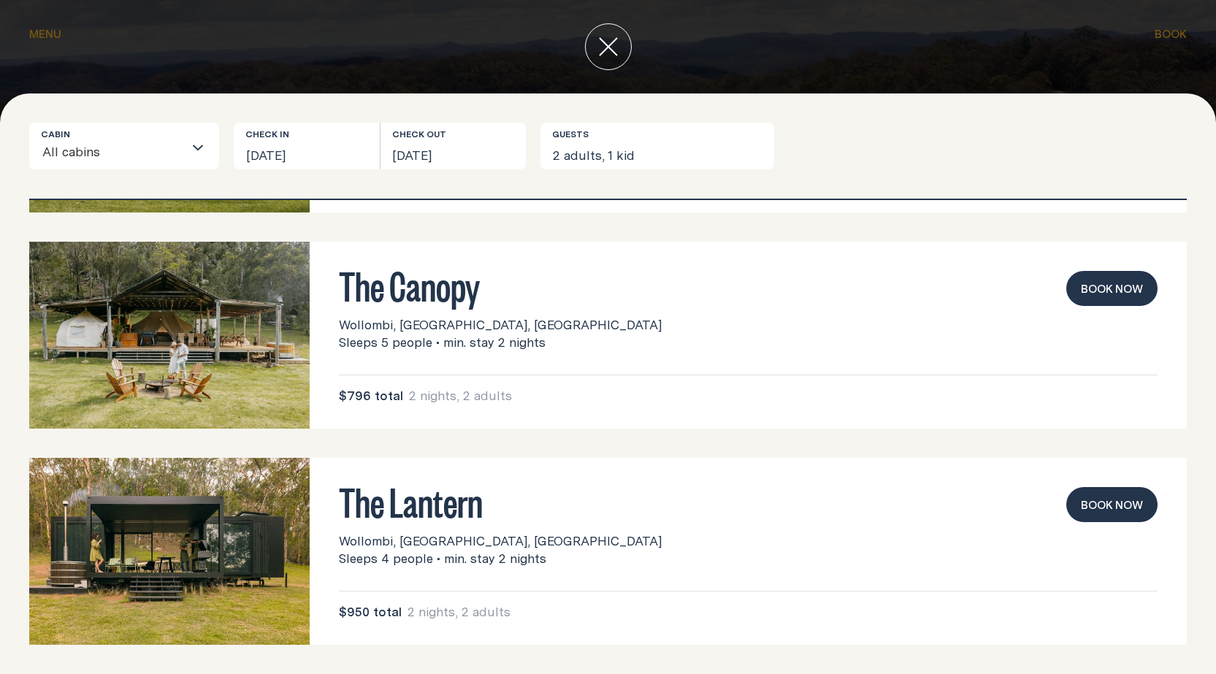
click at [836, 575] on div "The Lantern Wollombi, [GEOGRAPHIC_DATA], [GEOGRAPHIC_DATA] Sleeps 4 people • mi…" at bounding box center [748, 554] width 819 height 134
click at [1091, 493] on button "Book now" at bounding box center [1111, 504] width 91 height 35
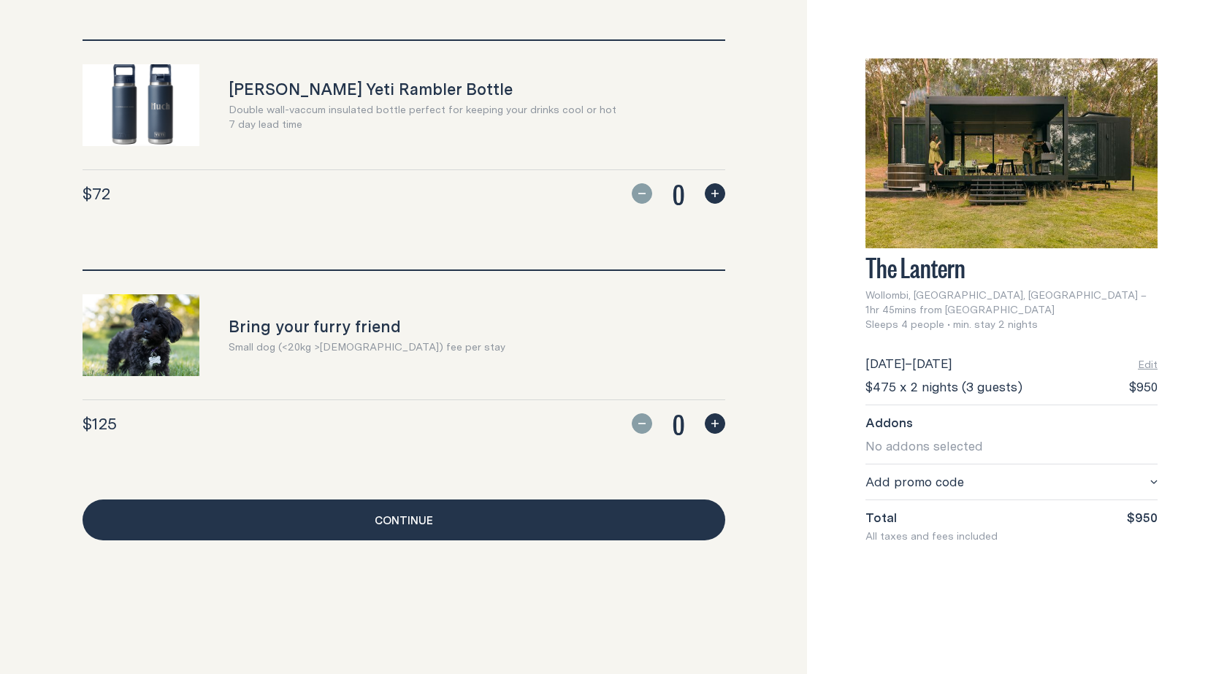
scroll to position [1290, 0]
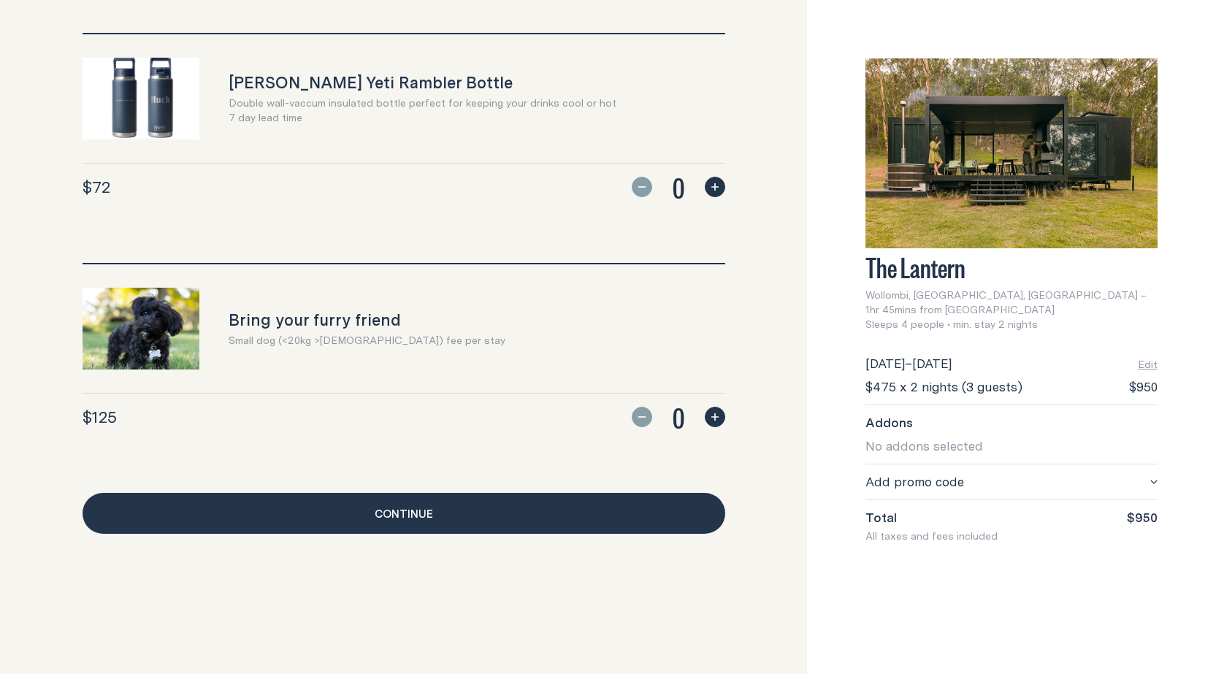
click at [486, 505] on link "Continue" at bounding box center [404, 513] width 643 height 41
